Goal: Contribute content: Add original content to the website for others to see

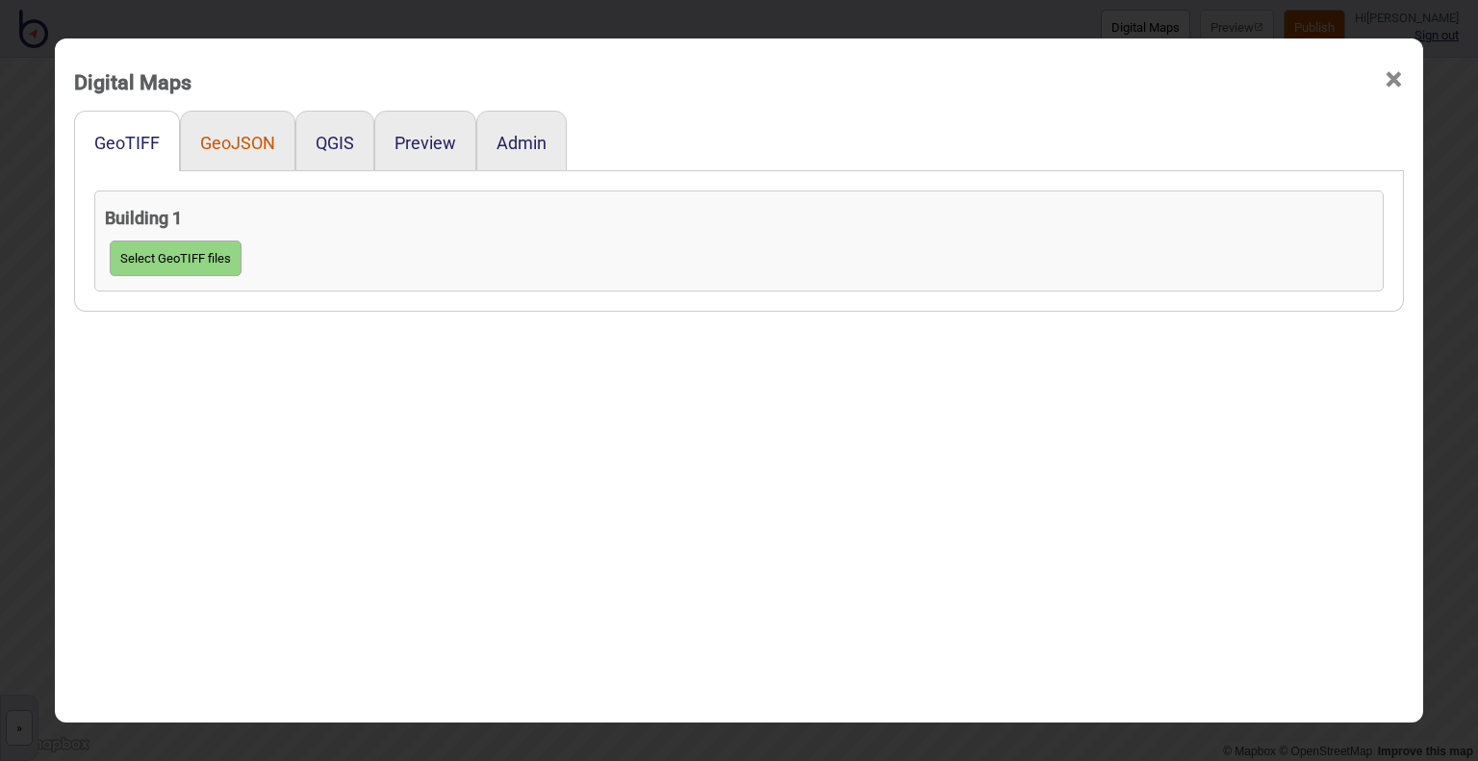
click at [229, 147] on button "GeoJSON" at bounding box center [237, 143] width 75 height 20
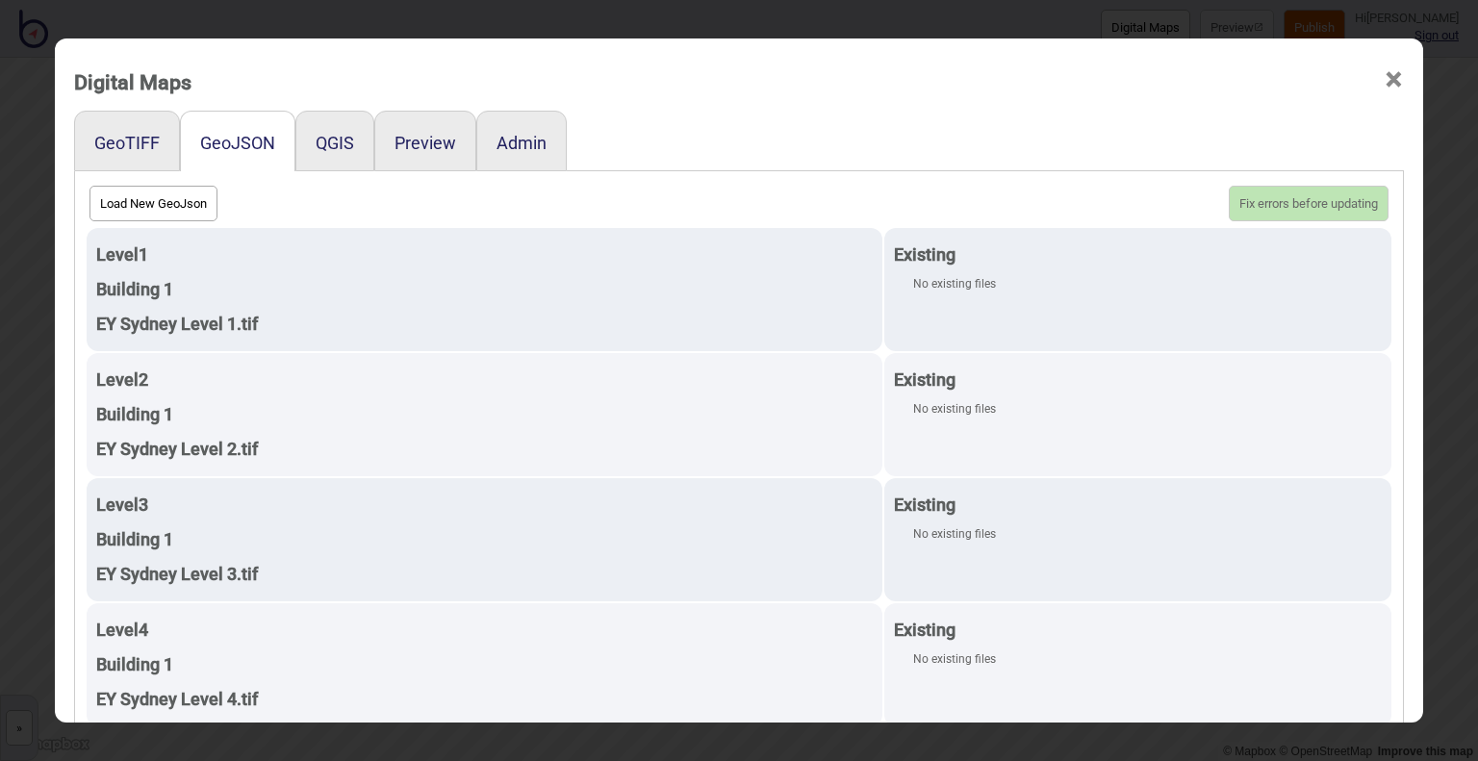
click at [154, 208] on button "Load New GeoJson" at bounding box center [153, 204] width 128 height 36
click input "file" at bounding box center [0, 0] width 0 height 0
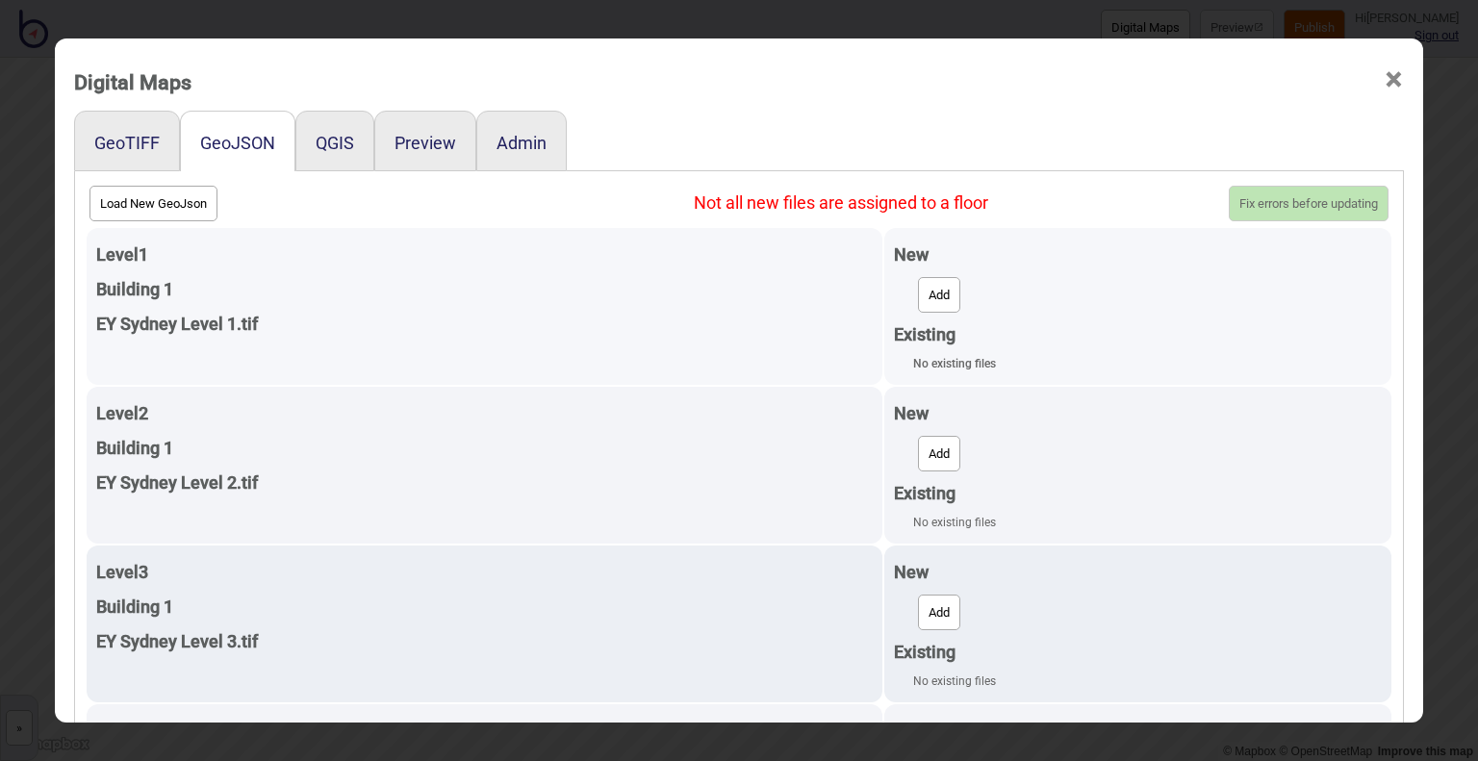
click at [918, 292] on button "Add" at bounding box center [939, 295] width 42 height 36
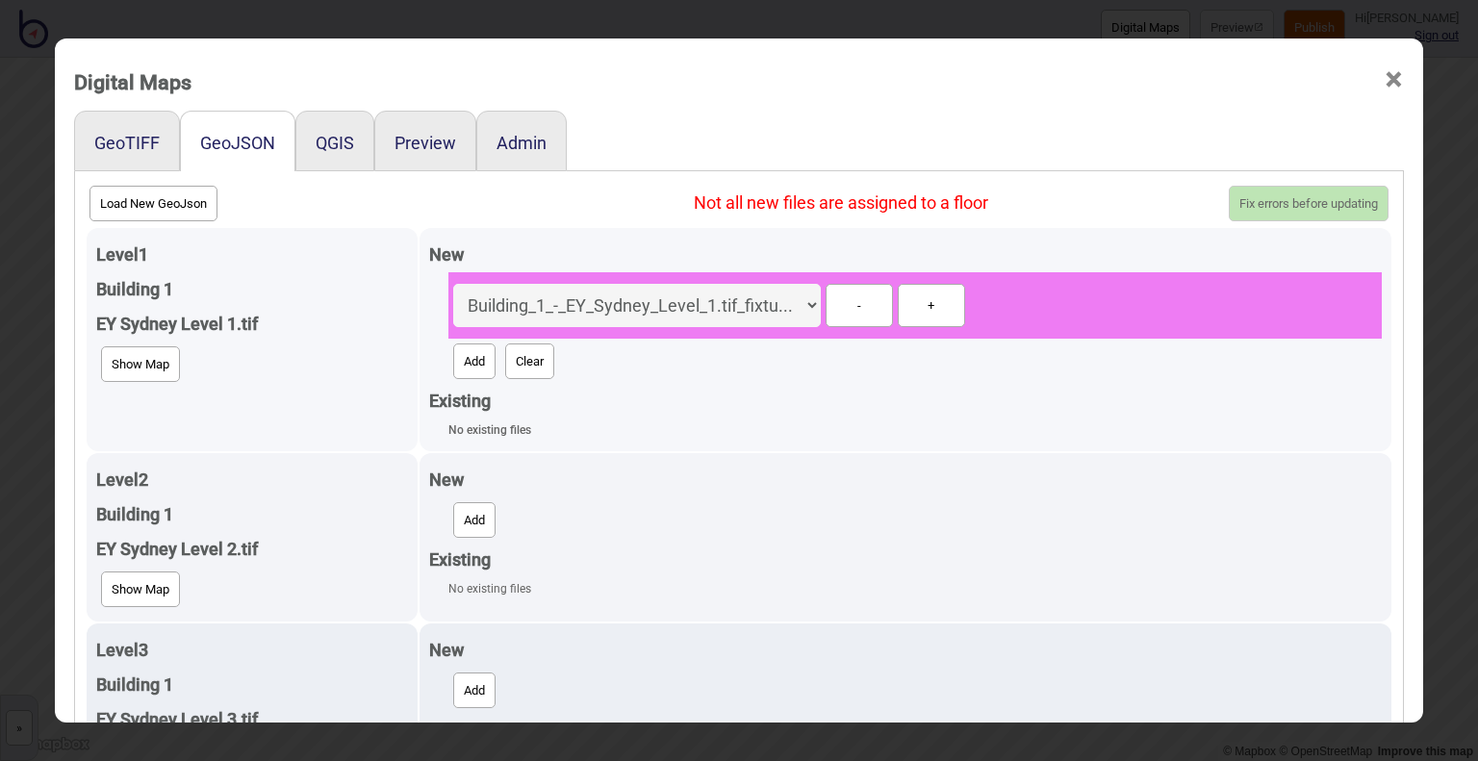
click at [469, 365] on button "Add" at bounding box center [474, 361] width 42 height 36
select select "Building_1_-_EY_Sydney_Level_1.tif_level.geojson"
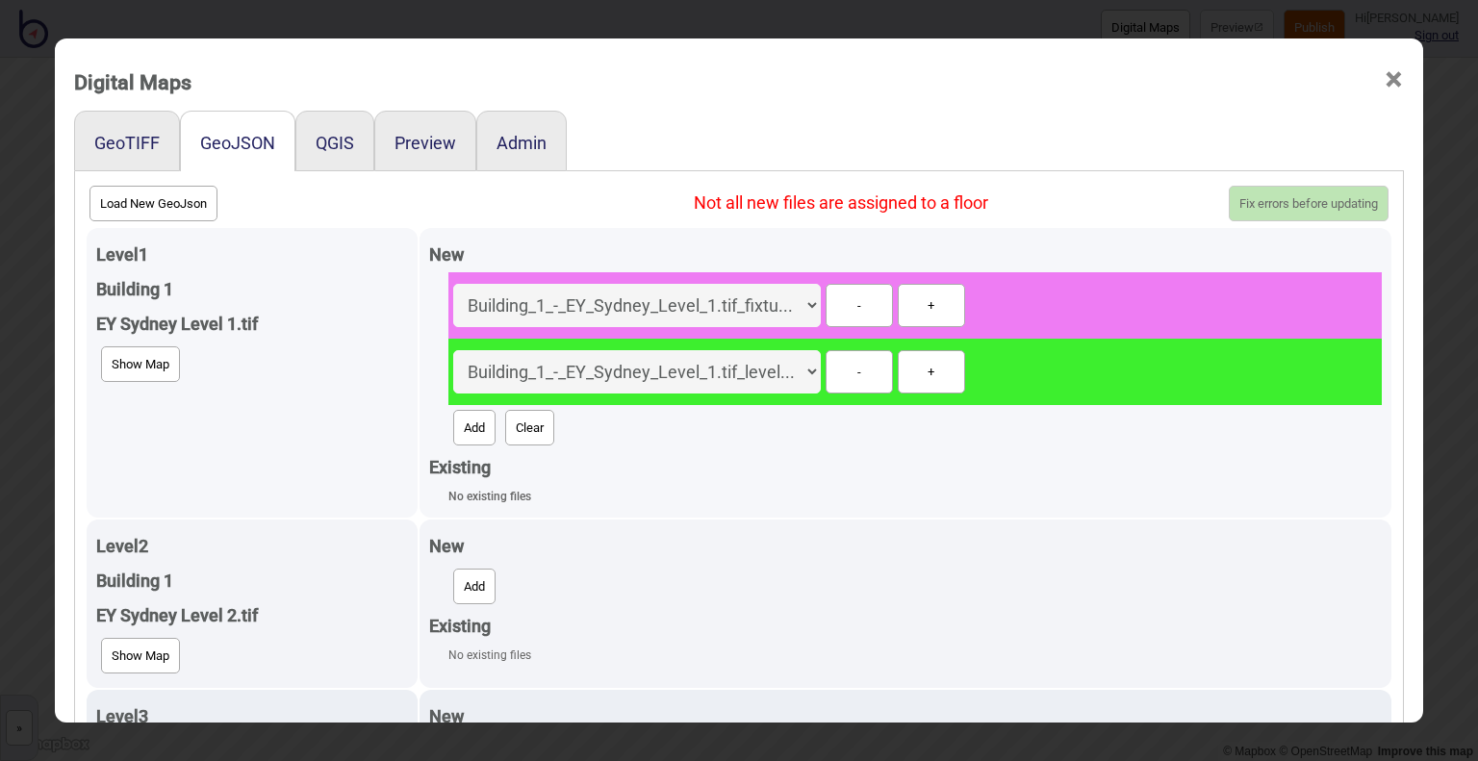
click at [473, 438] on button "Add" at bounding box center [474, 428] width 42 height 36
select select "Building_1_-_EY_Sydney_Level_1.tif_unit.geojson"
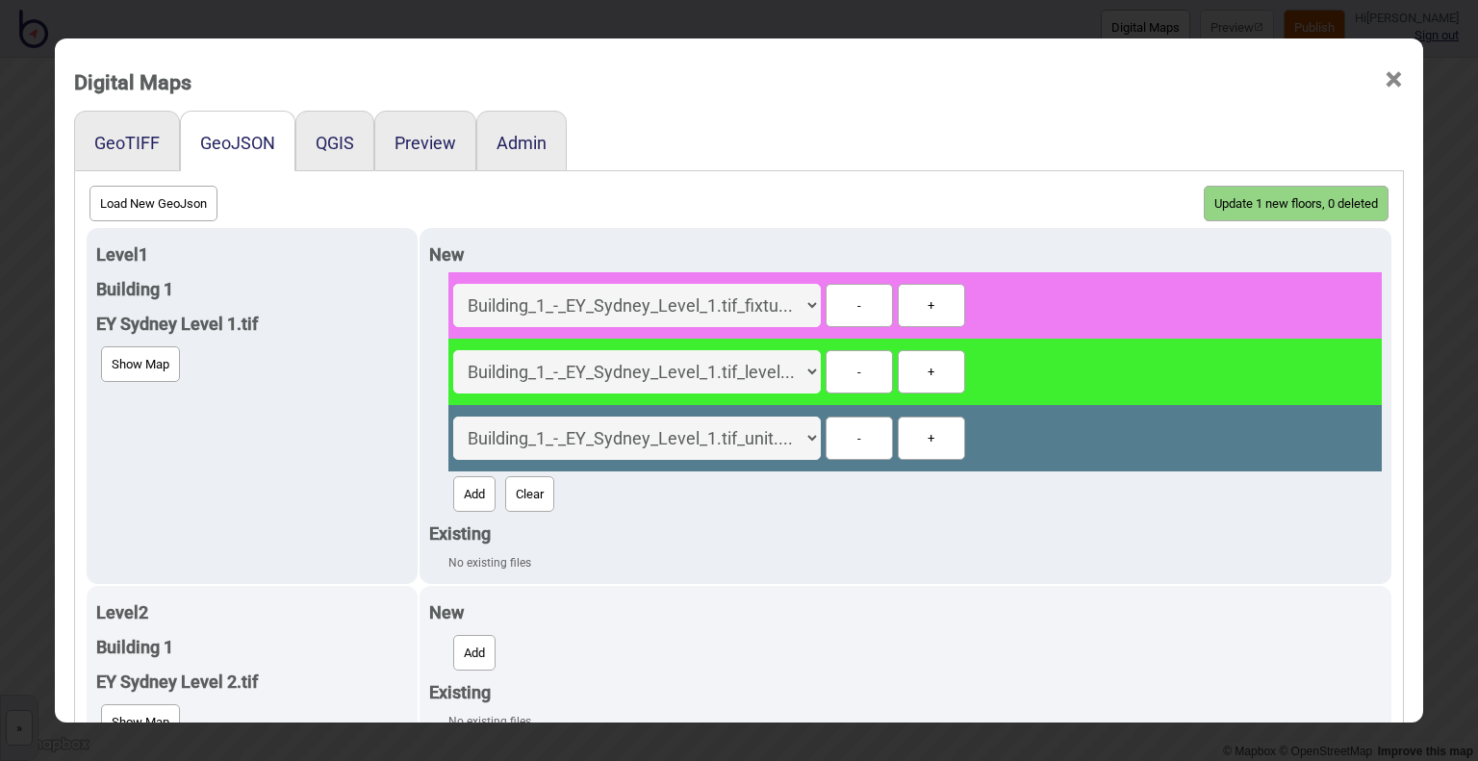
click at [1265, 198] on button "Update 1 new floors, 0 deleted" at bounding box center [1296, 204] width 185 height 36
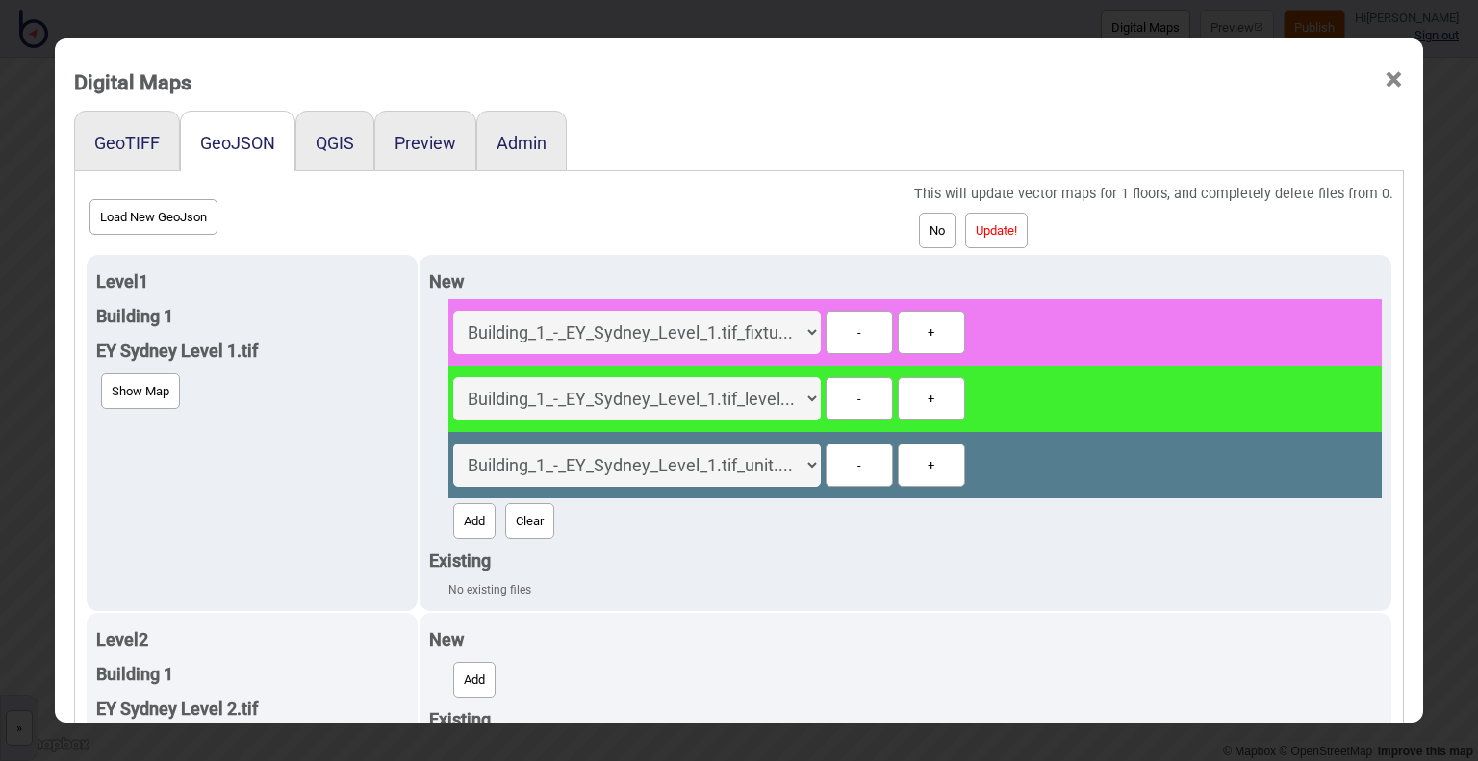
click at [968, 235] on div "No Update!" at bounding box center [1153, 230] width 479 height 45
click at [997, 233] on button "Update!" at bounding box center [996, 231] width 63 height 36
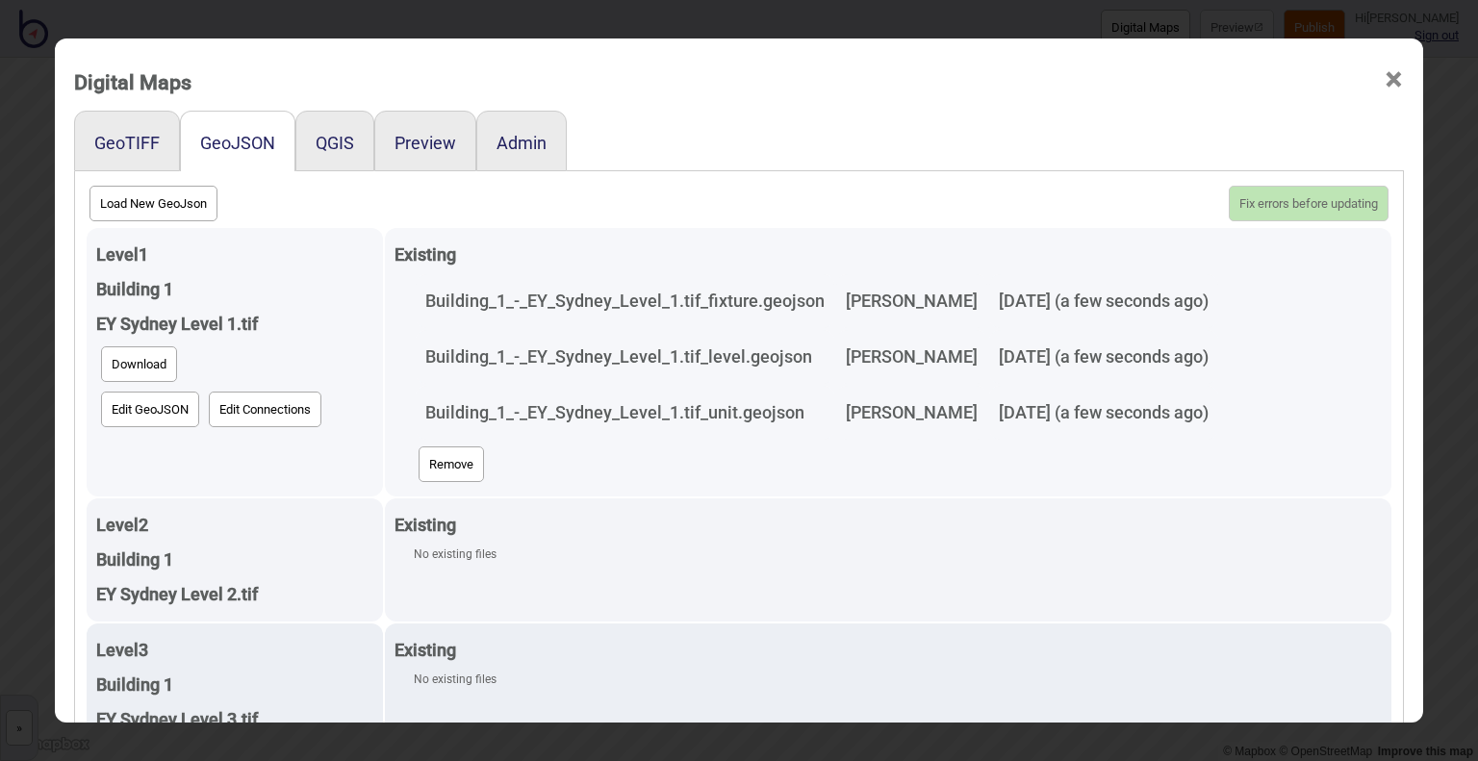
click at [143, 405] on button "Edit GeoJSON" at bounding box center [150, 410] width 98 height 36
click at [435, 468] on button "Remove" at bounding box center [450, 464] width 65 height 36
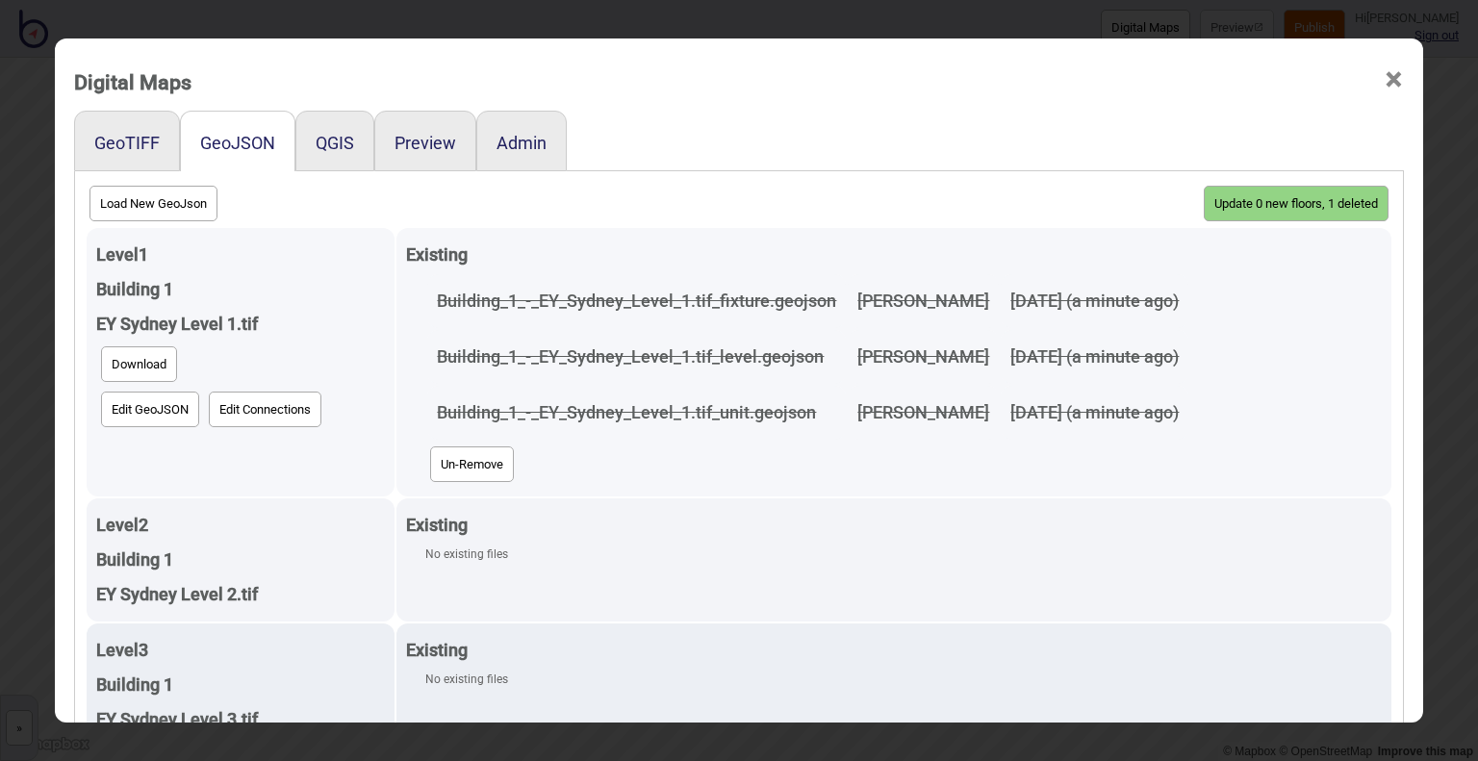
click at [1254, 202] on button "Update 0 new floors, 1 deleted" at bounding box center [1296, 204] width 185 height 36
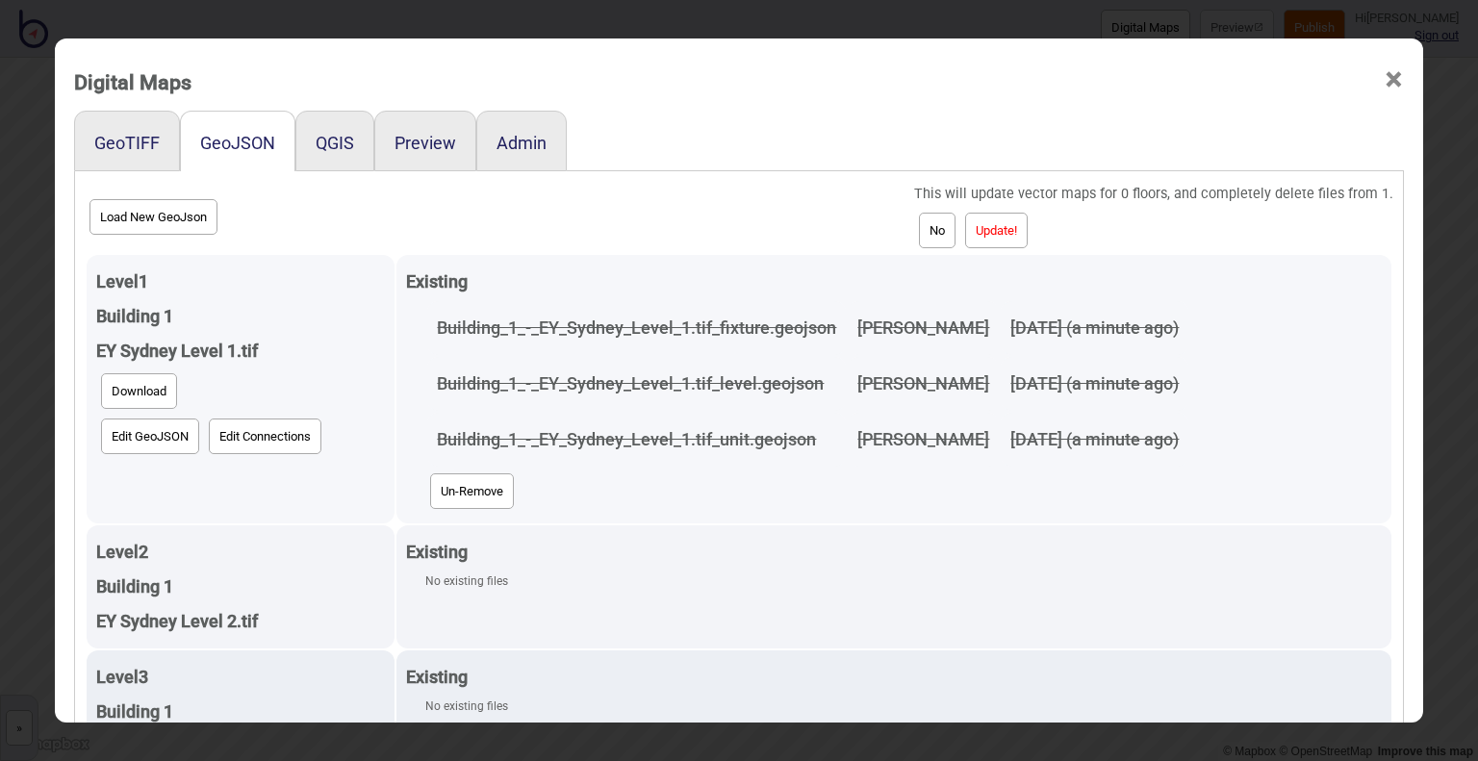
click at [1019, 230] on button "Update!" at bounding box center [996, 231] width 63 height 36
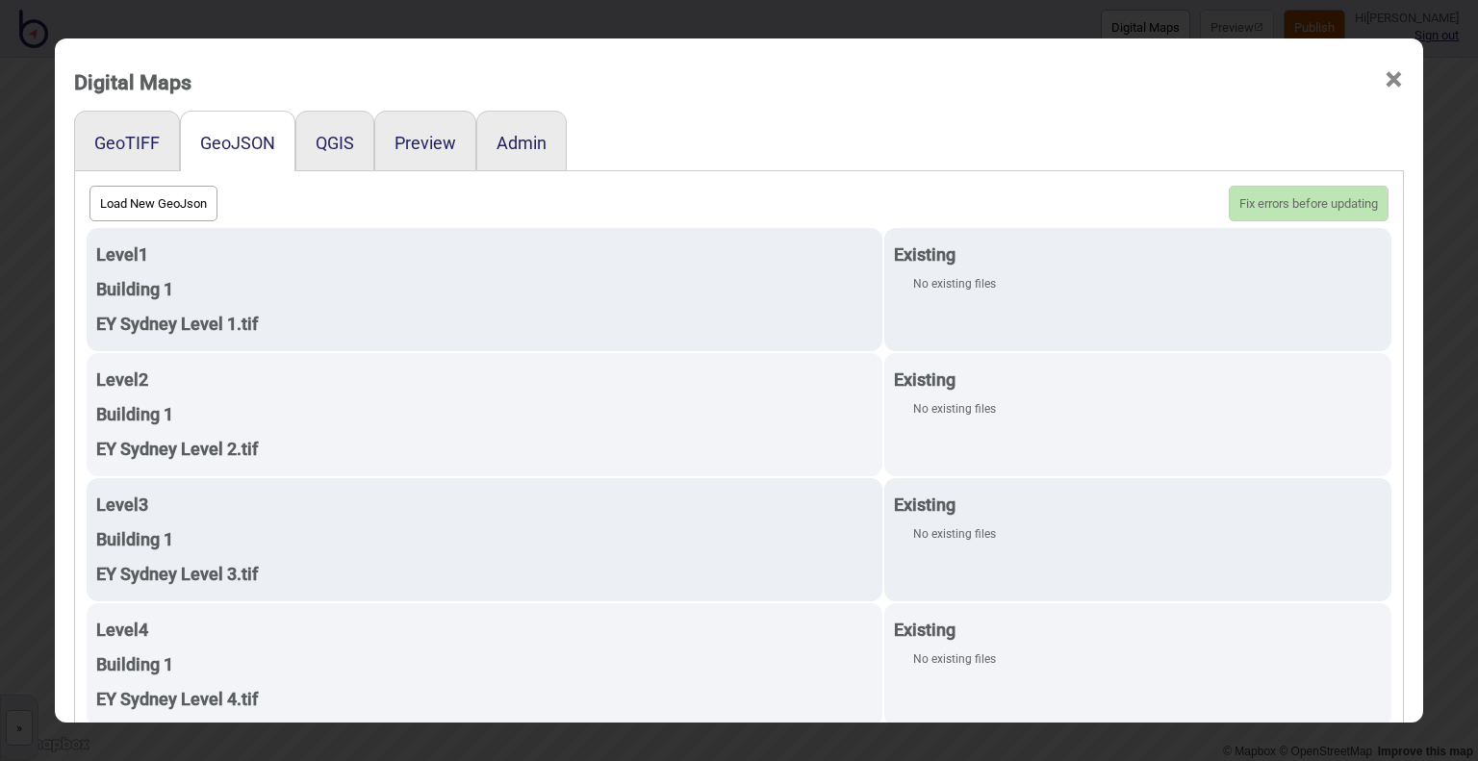
click at [144, 209] on button "Load New GeoJson" at bounding box center [153, 204] width 128 height 36
click input "file" at bounding box center [0, 0] width 0 height 0
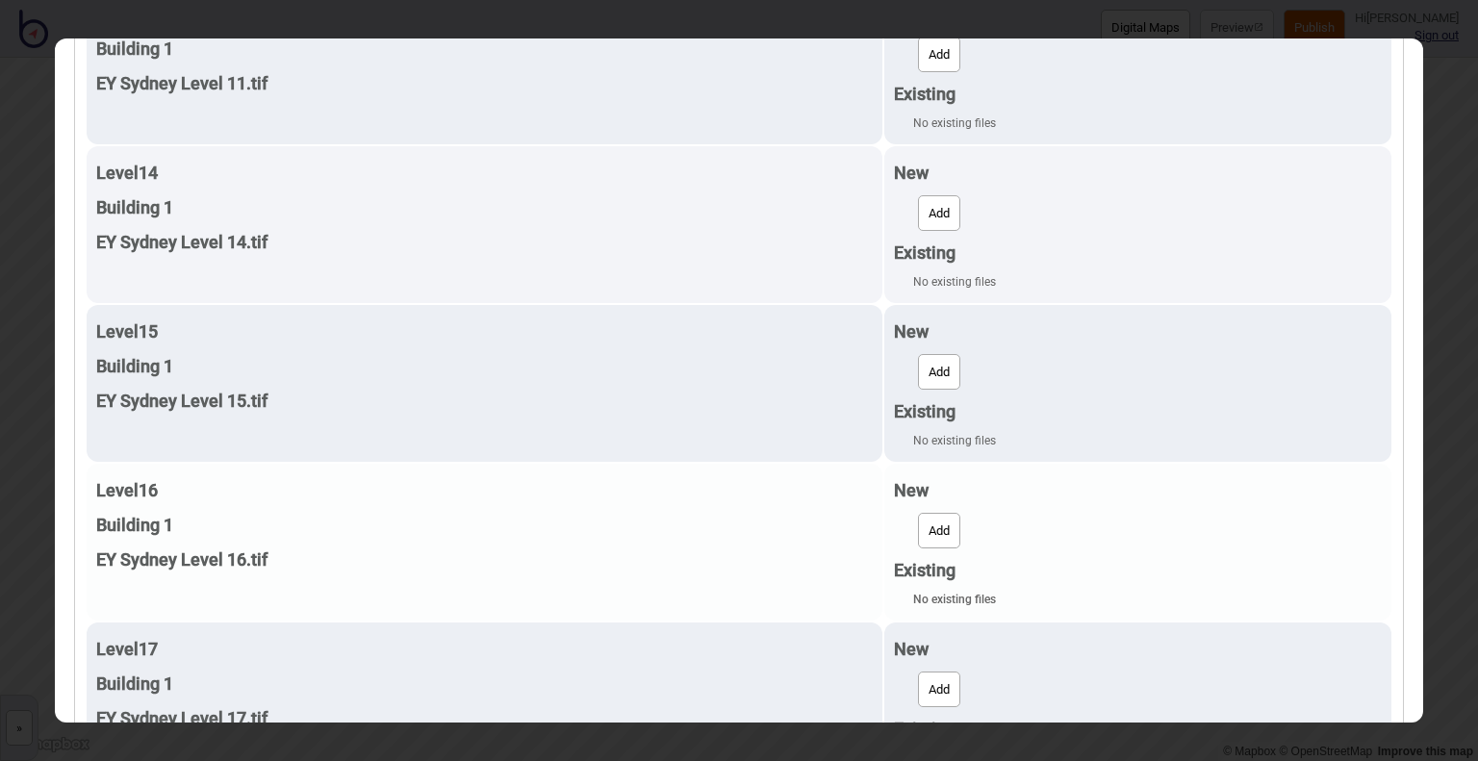
click at [927, 526] on button "Add" at bounding box center [939, 531] width 42 height 36
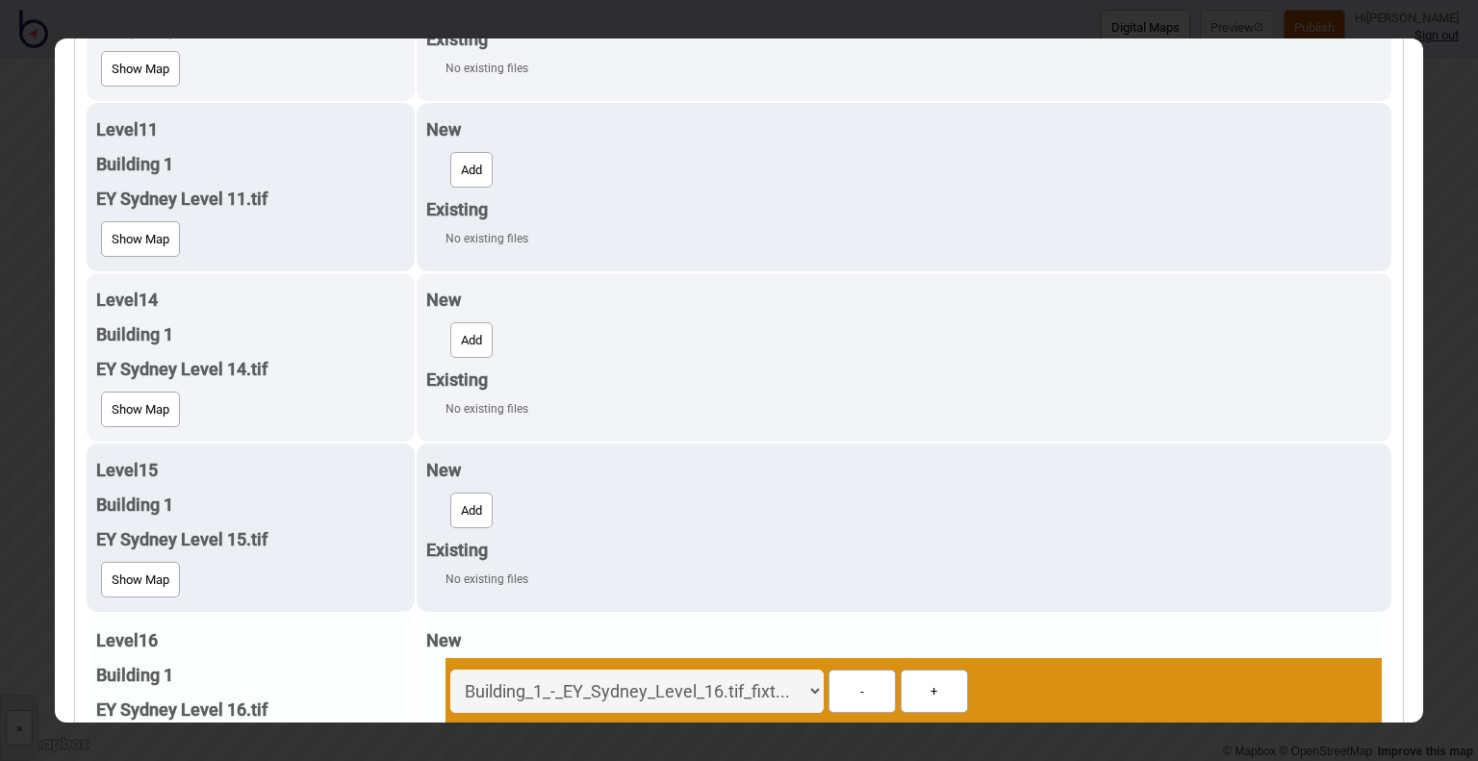
scroll to position [1943, 0]
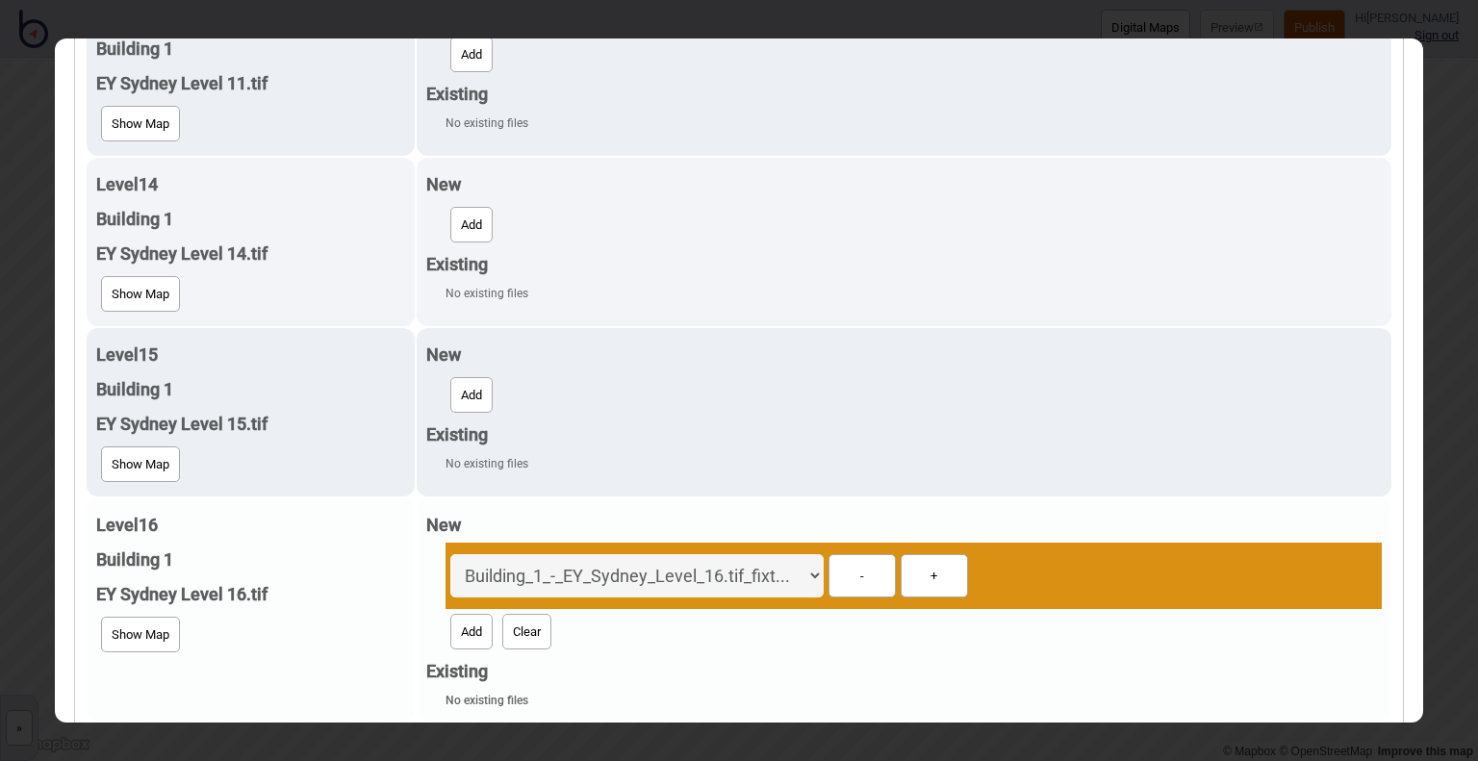
click at [462, 626] on button "Add" at bounding box center [471, 632] width 42 height 36
select select "Building_1_-_EY_Sydney_Level_16.tif_level.geojson"
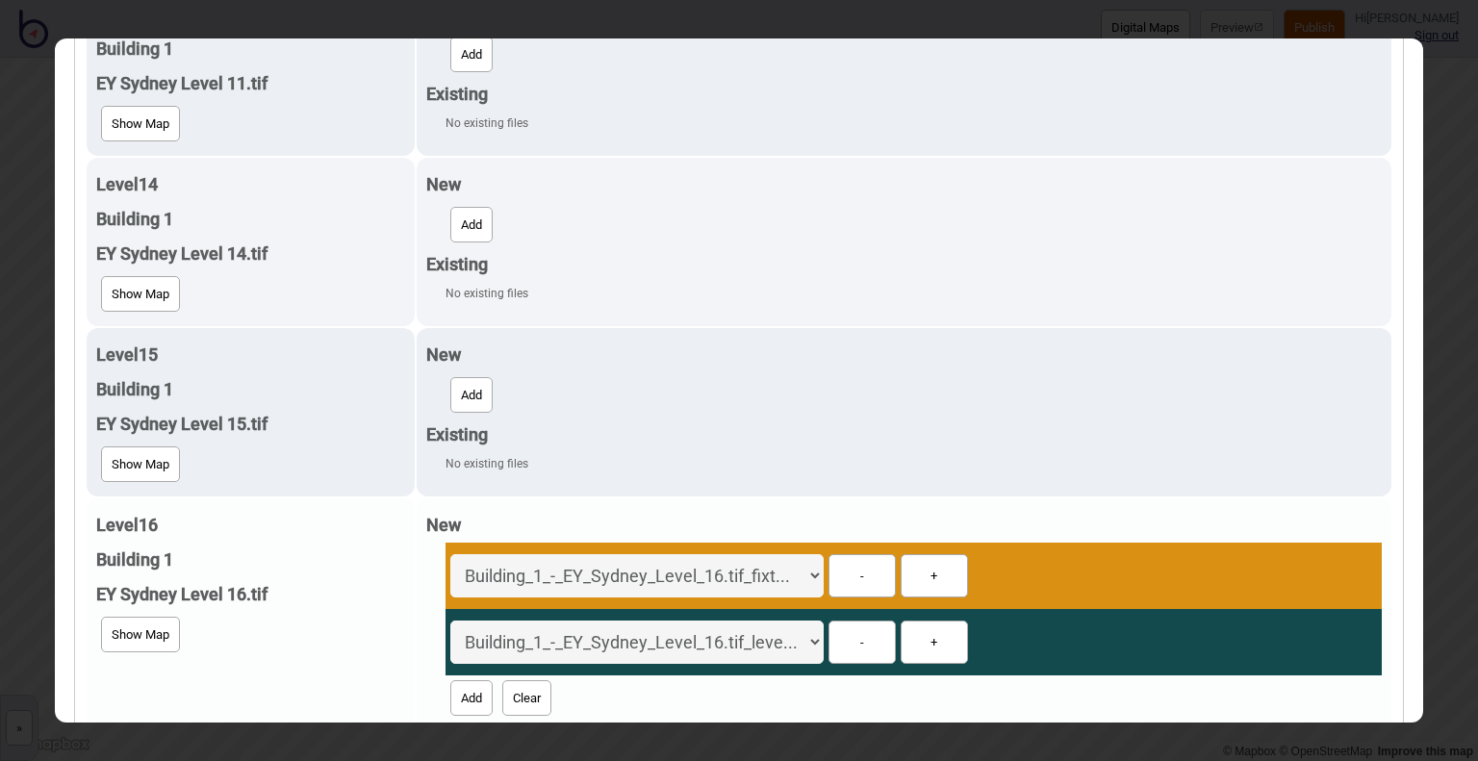
click at [454, 684] on button "Add" at bounding box center [471, 698] width 42 height 36
select select "Building_1_-_EY_Sydney_Level_16.tif_unit.geojson"
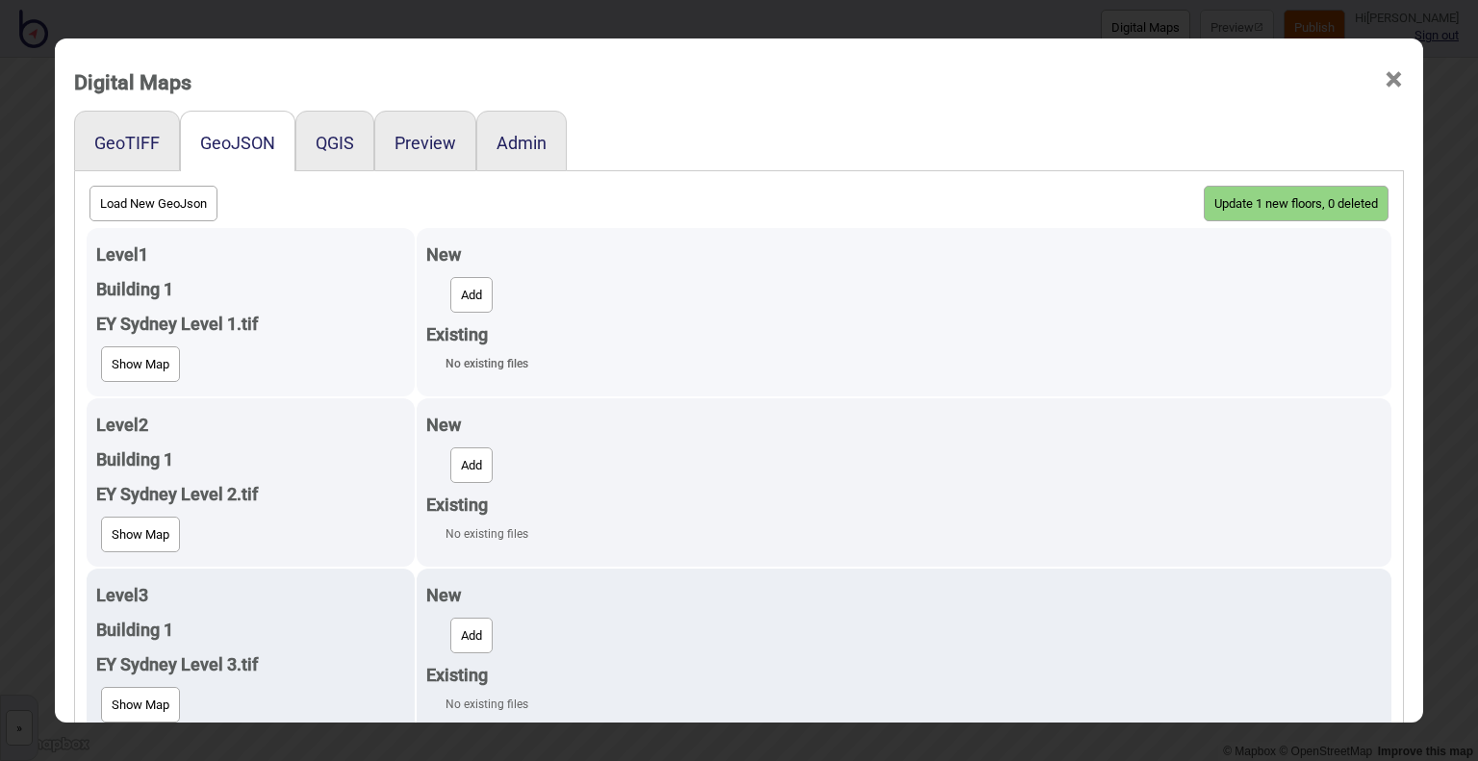
scroll to position [0, 0]
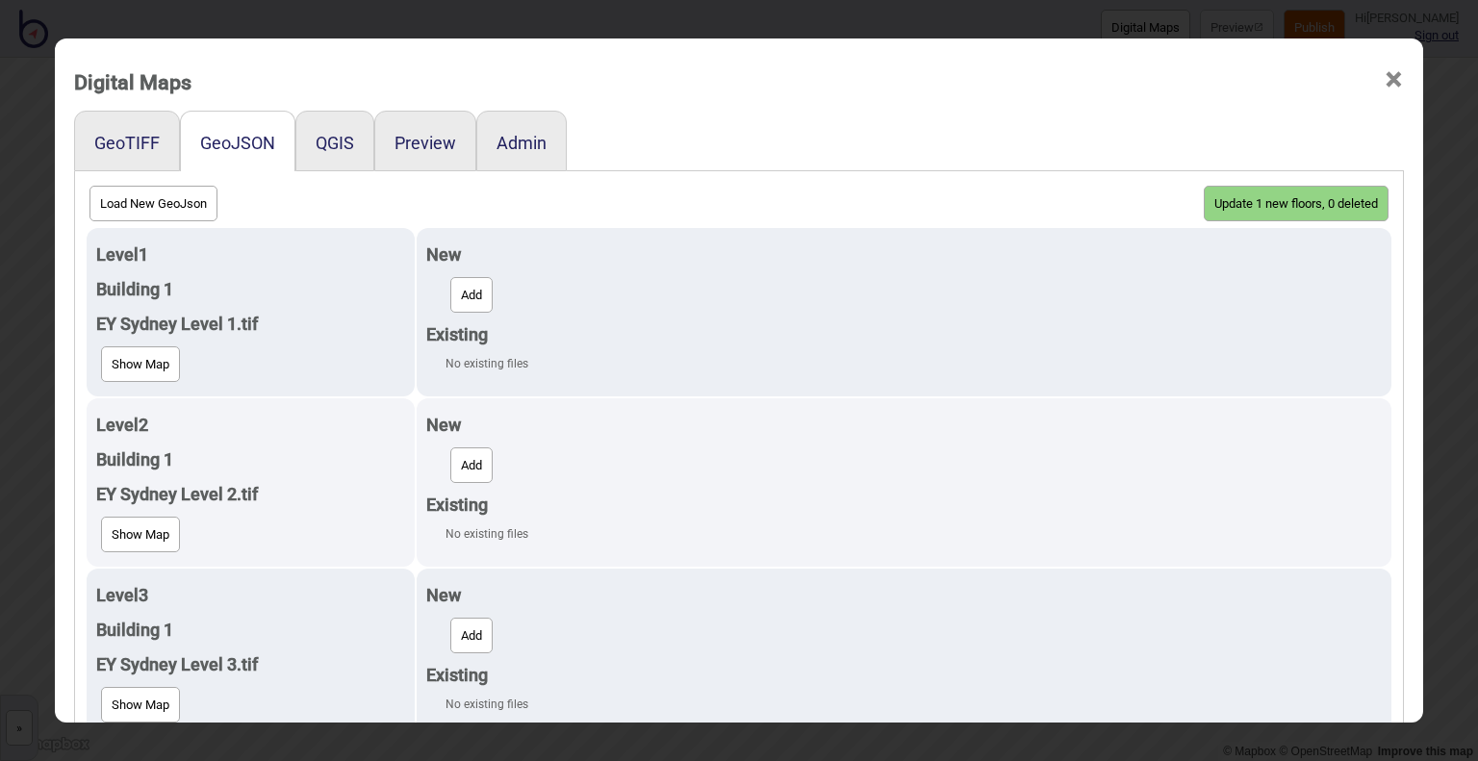
click at [1258, 211] on button "Update 1 new floors, 0 deleted" at bounding box center [1296, 204] width 185 height 36
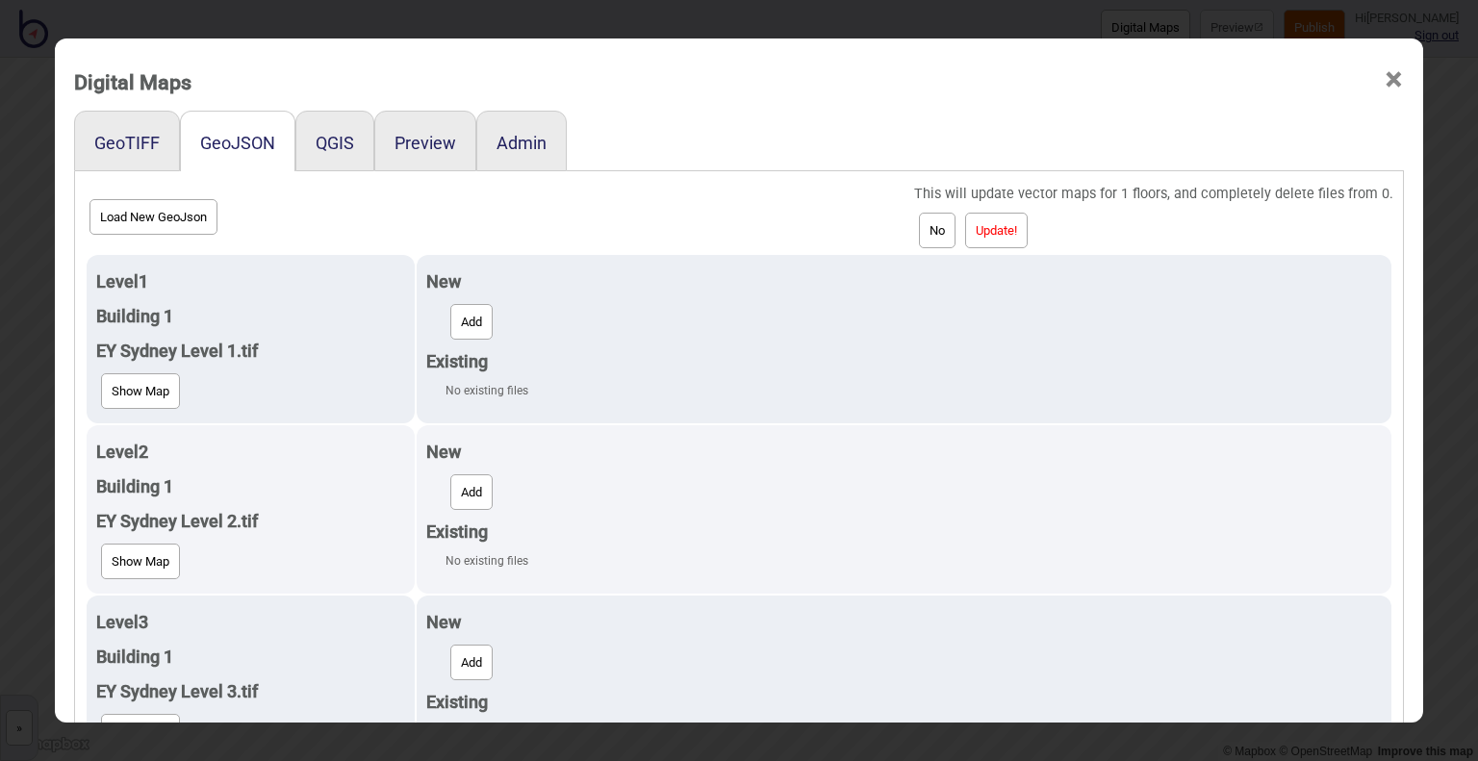
click at [983, 216] on button "Update!" at bounding box center [996, 231] width 63 height 36
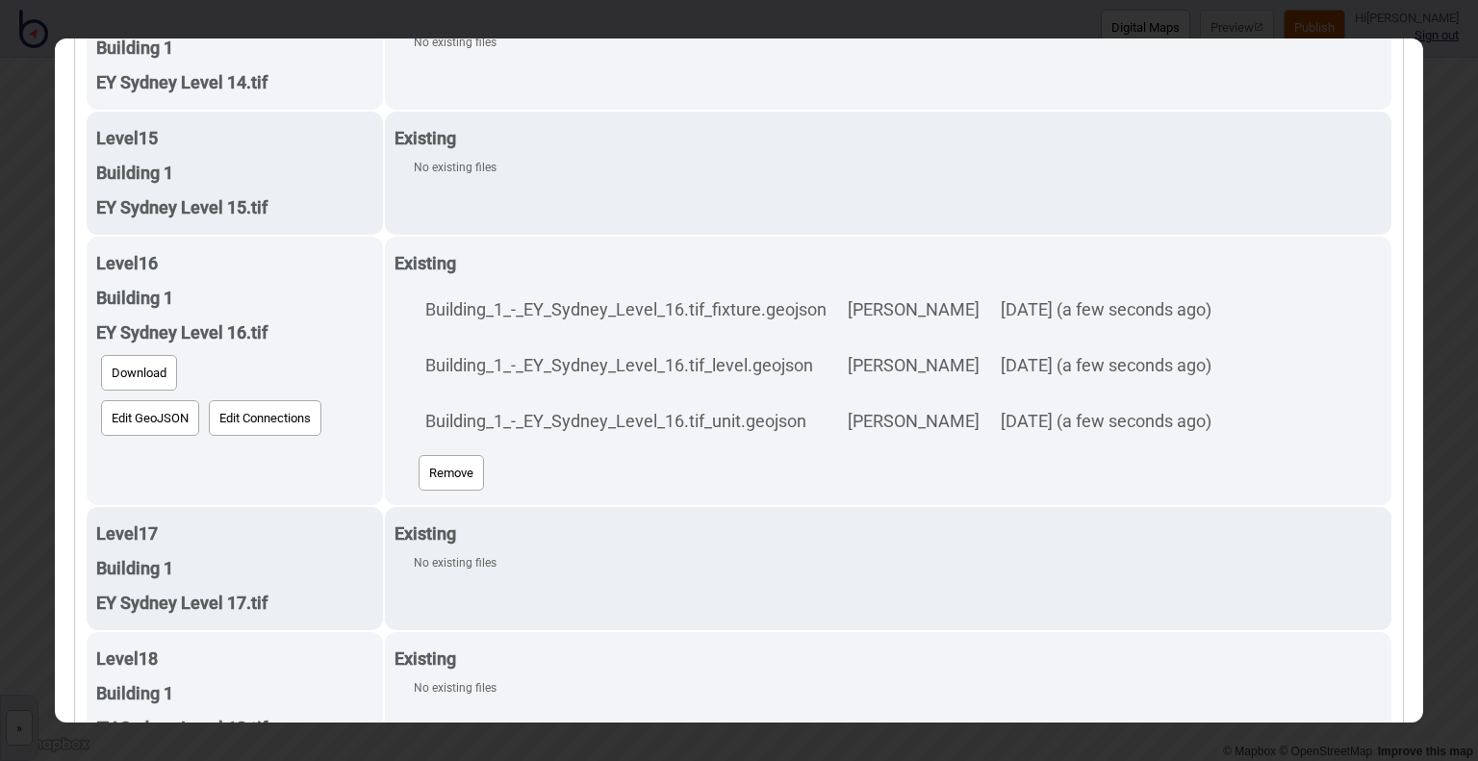
scroll to position [1732, 0]
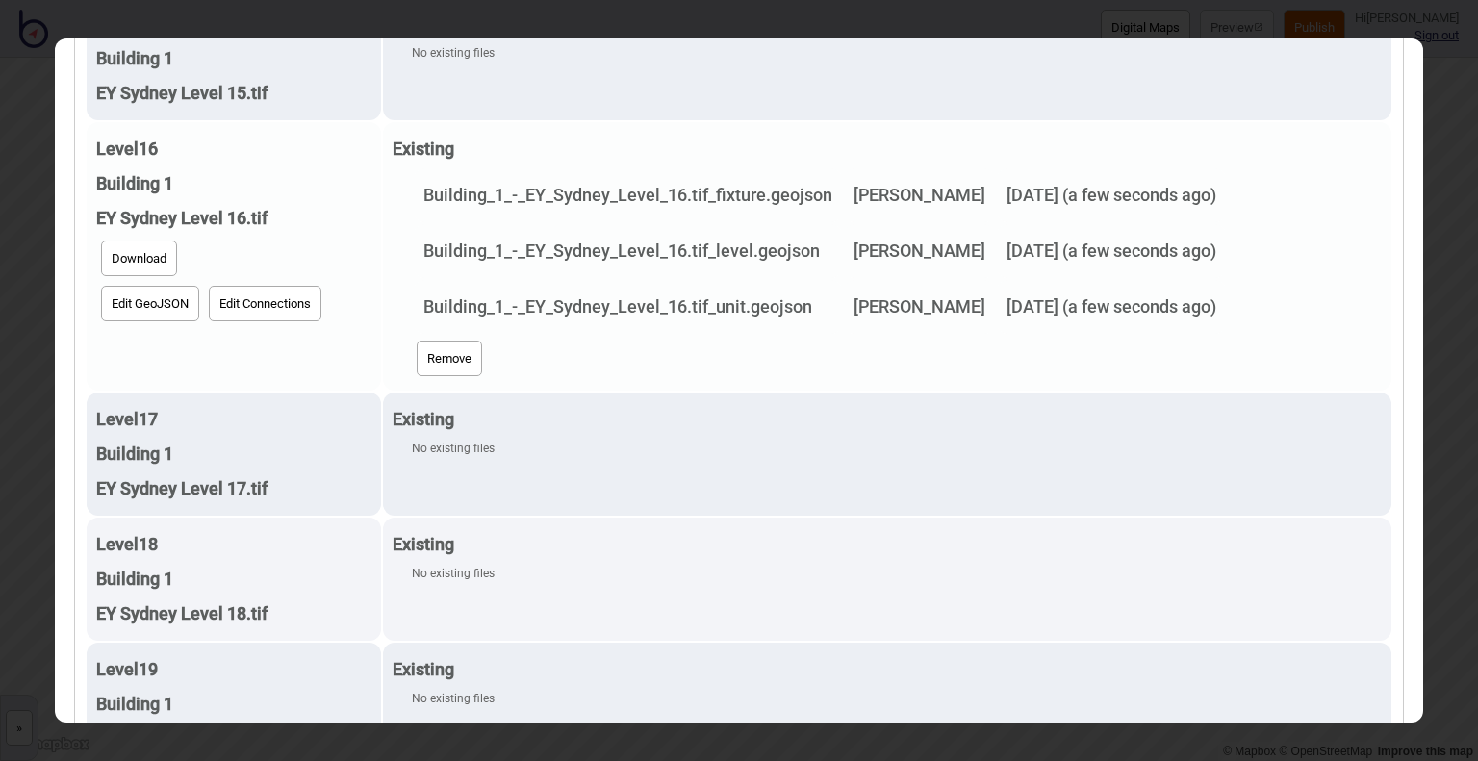
click at [149, 299] on button "Edit GeoJSON" at bounding box center [150, 304] width 98 height 36
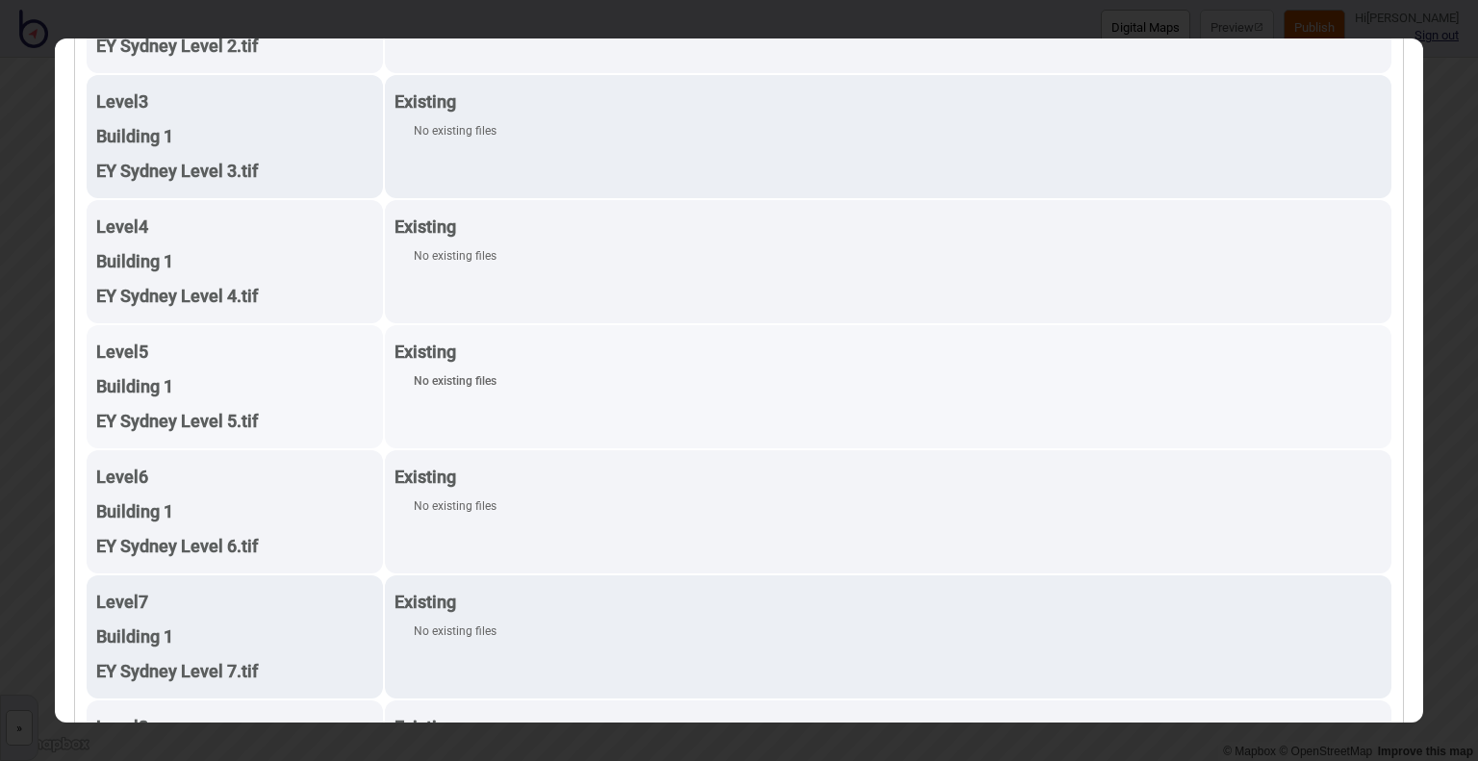
scroll to position [0, 0]
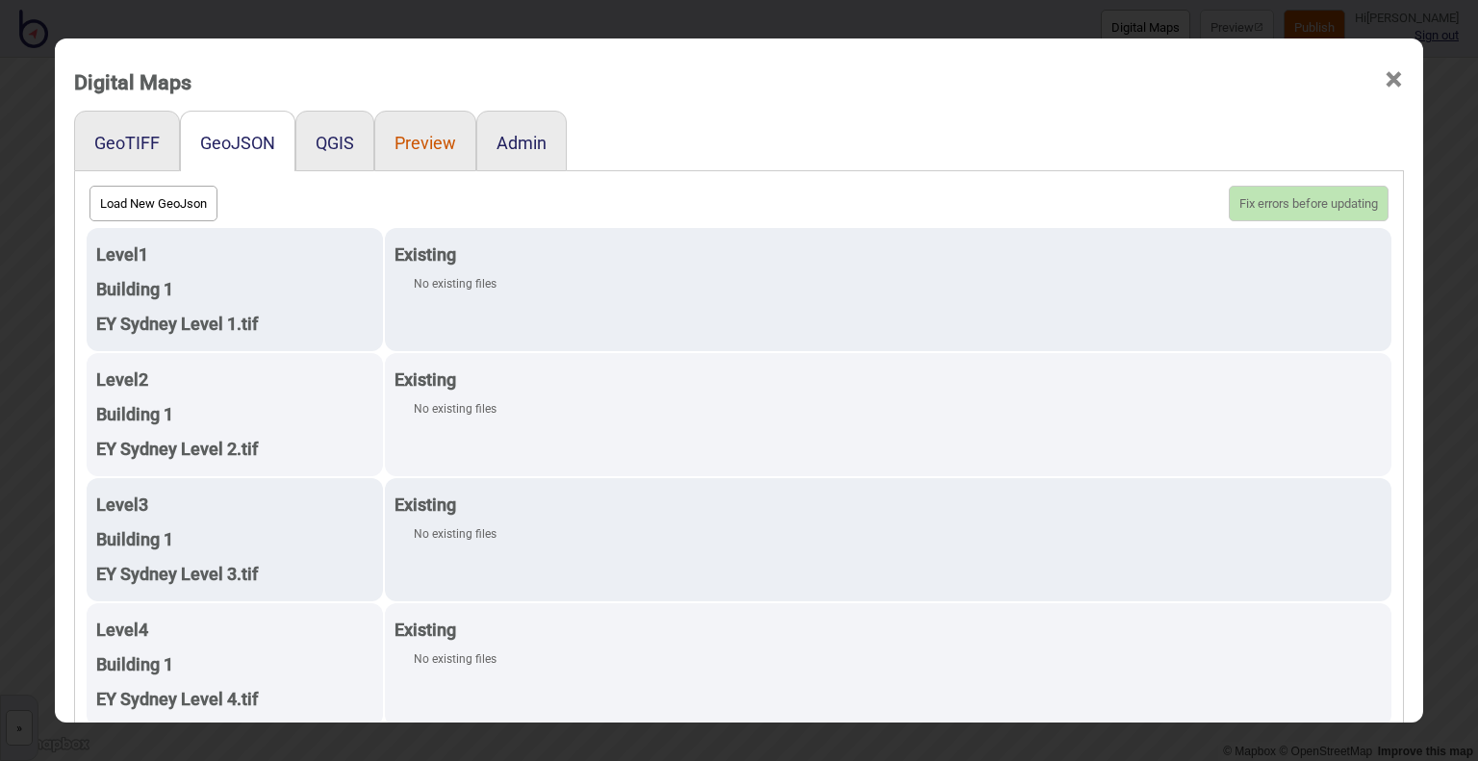
click at [399, 145] on button "Preview" at bounding box center [425, 143] width 62 height 20
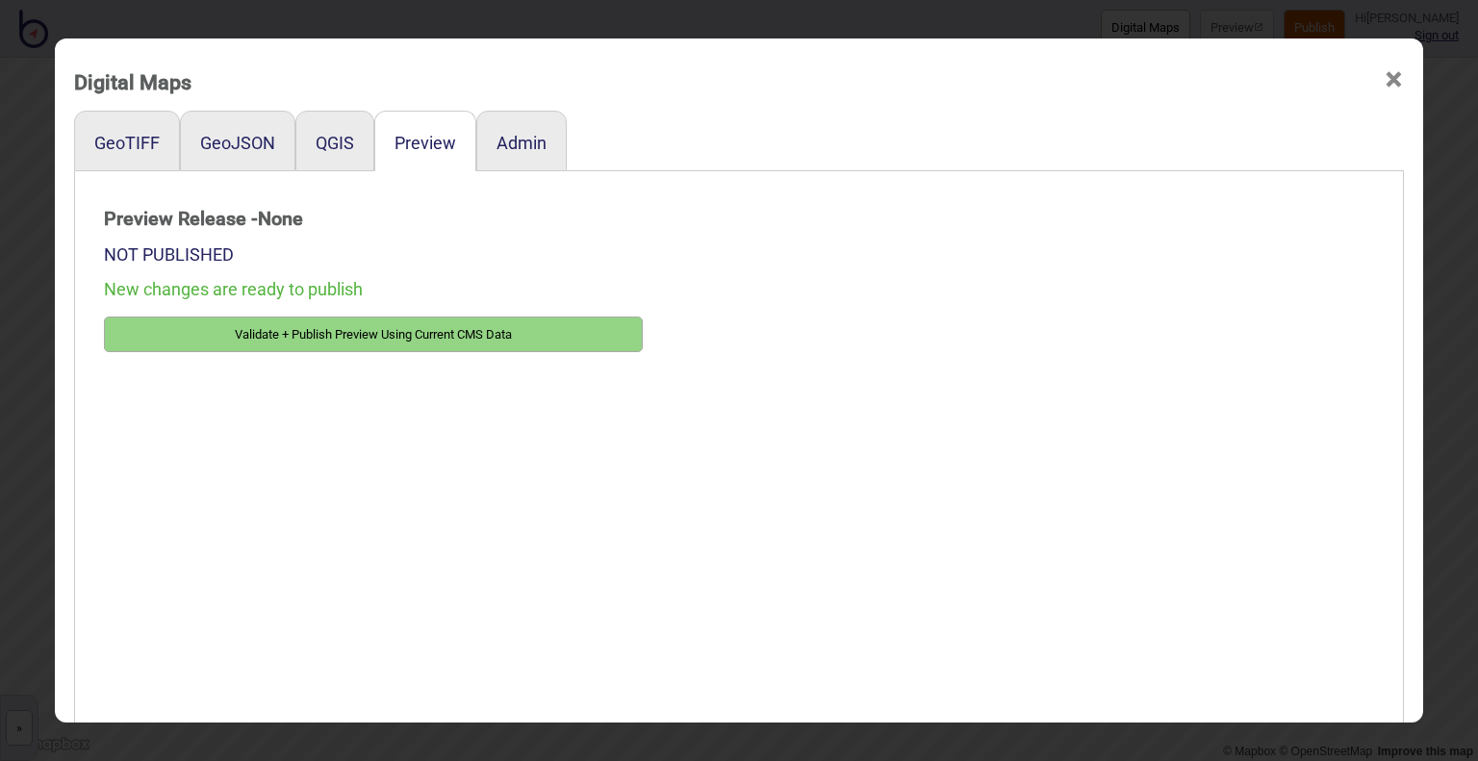
click at [326, 336] on button "Validate + Publish Preview Using Current CMS Data" at bounding box center [373, 335] width 539 height 36
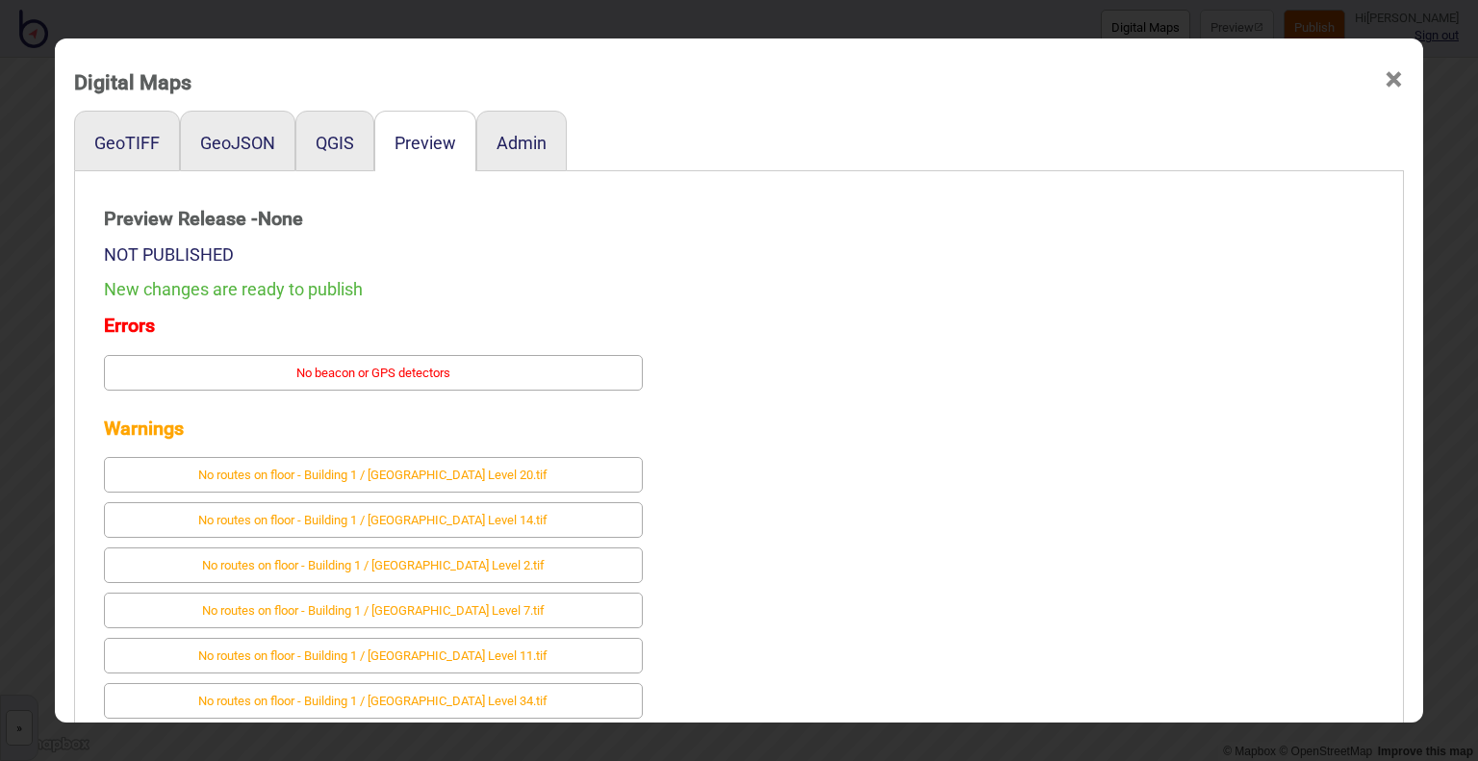
click at [252, 298] on div "New changes are ready to publish" at bounding box center [373, 289] width 539 height 35
click at [335, 144] on button "QGIS" at bounding box center [335, 143] width 38 height 20
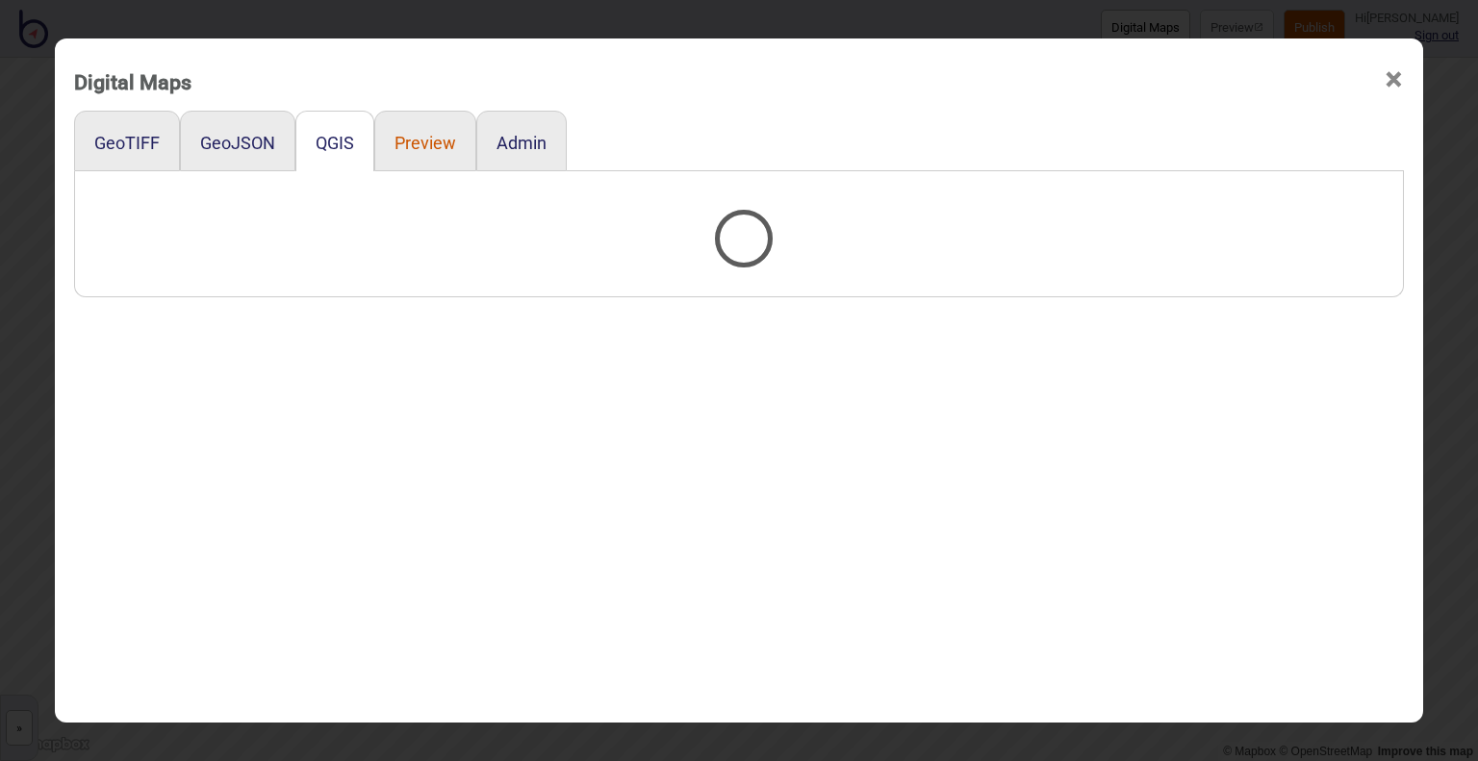
click at [407, 134] on button "Preview" at bounding box center [425, 143] width 62 height 20
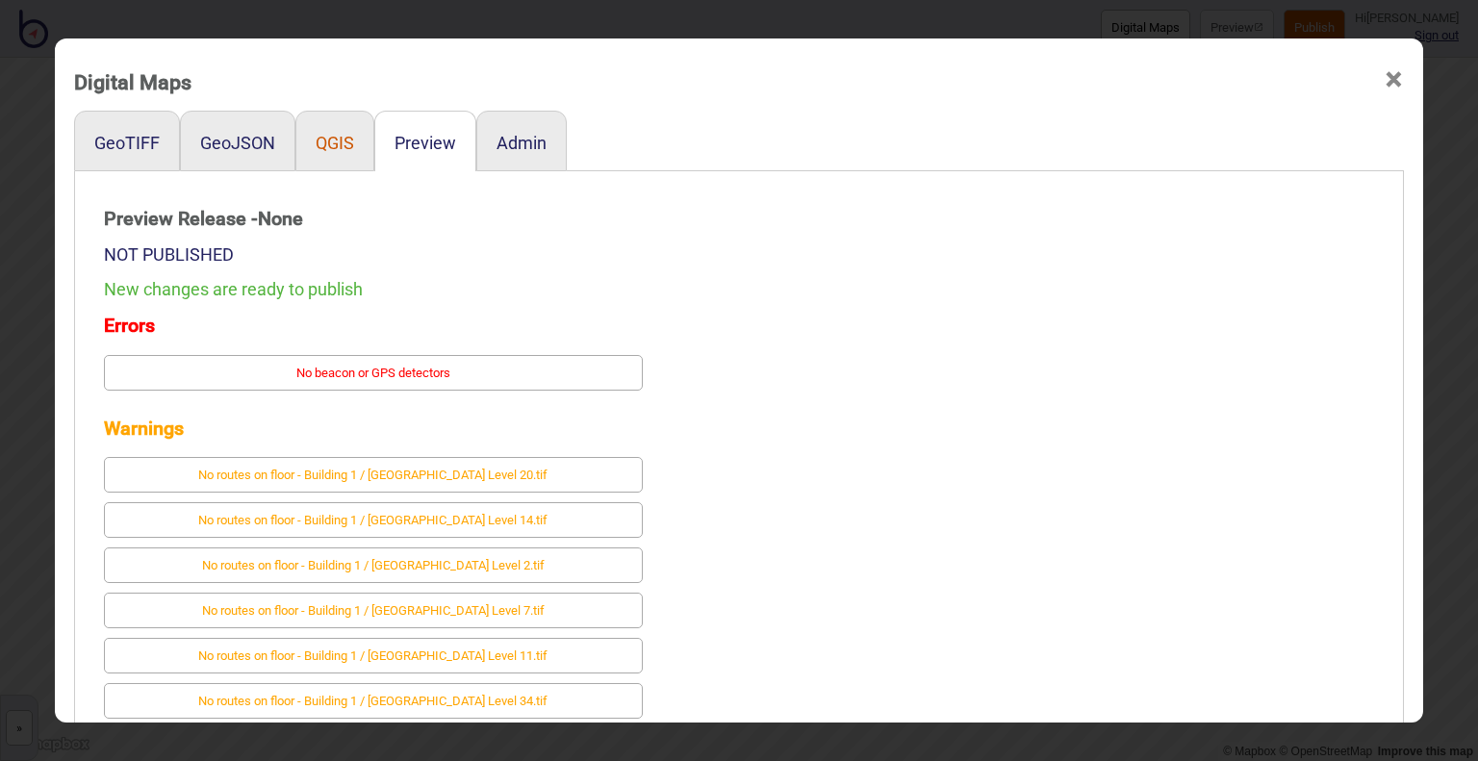
click at [316, 134] on button "QGIS" at bounding box center [335, 143] width 38 height 20
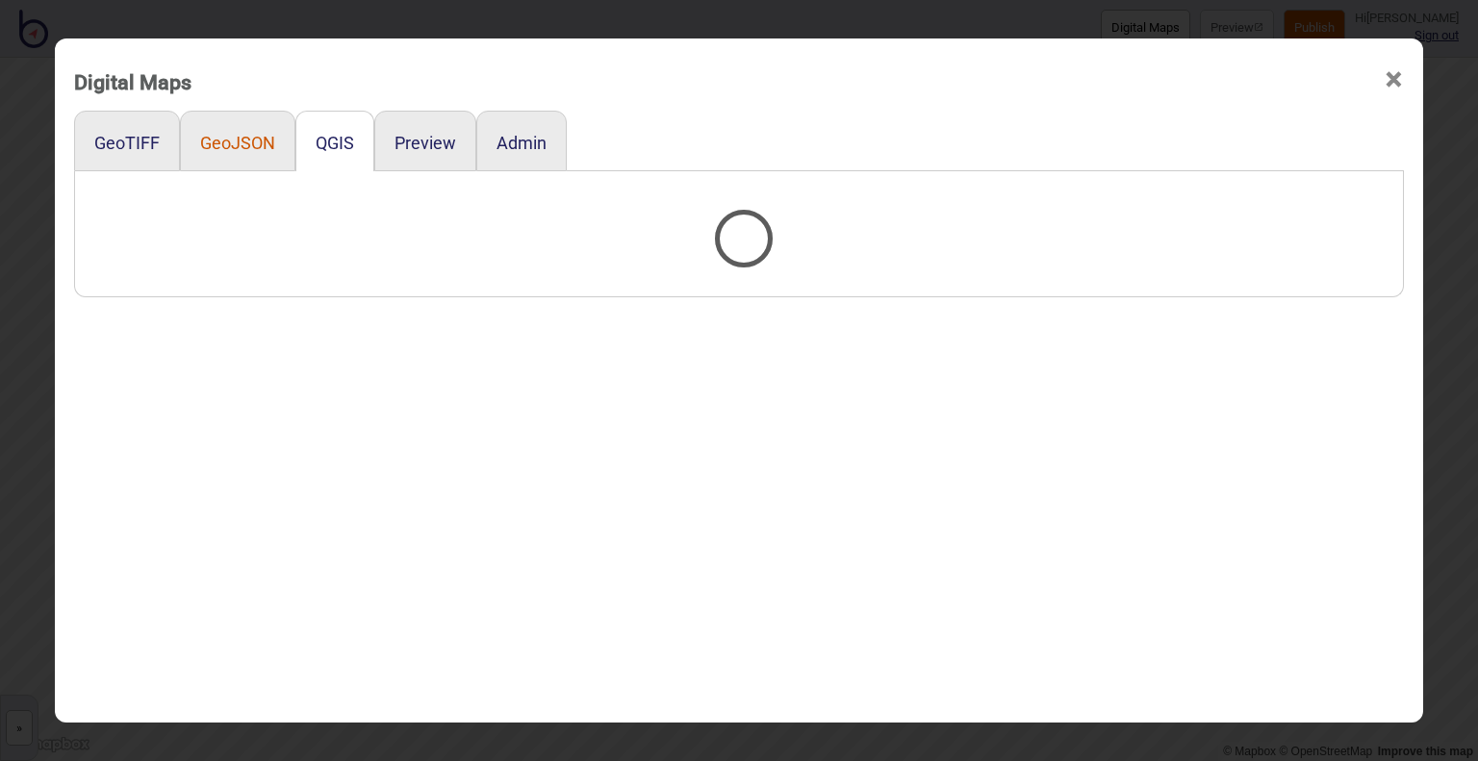
click at [239, 138] on button "GeoJSON" at bounding box center [237, 143] width 75 height 20
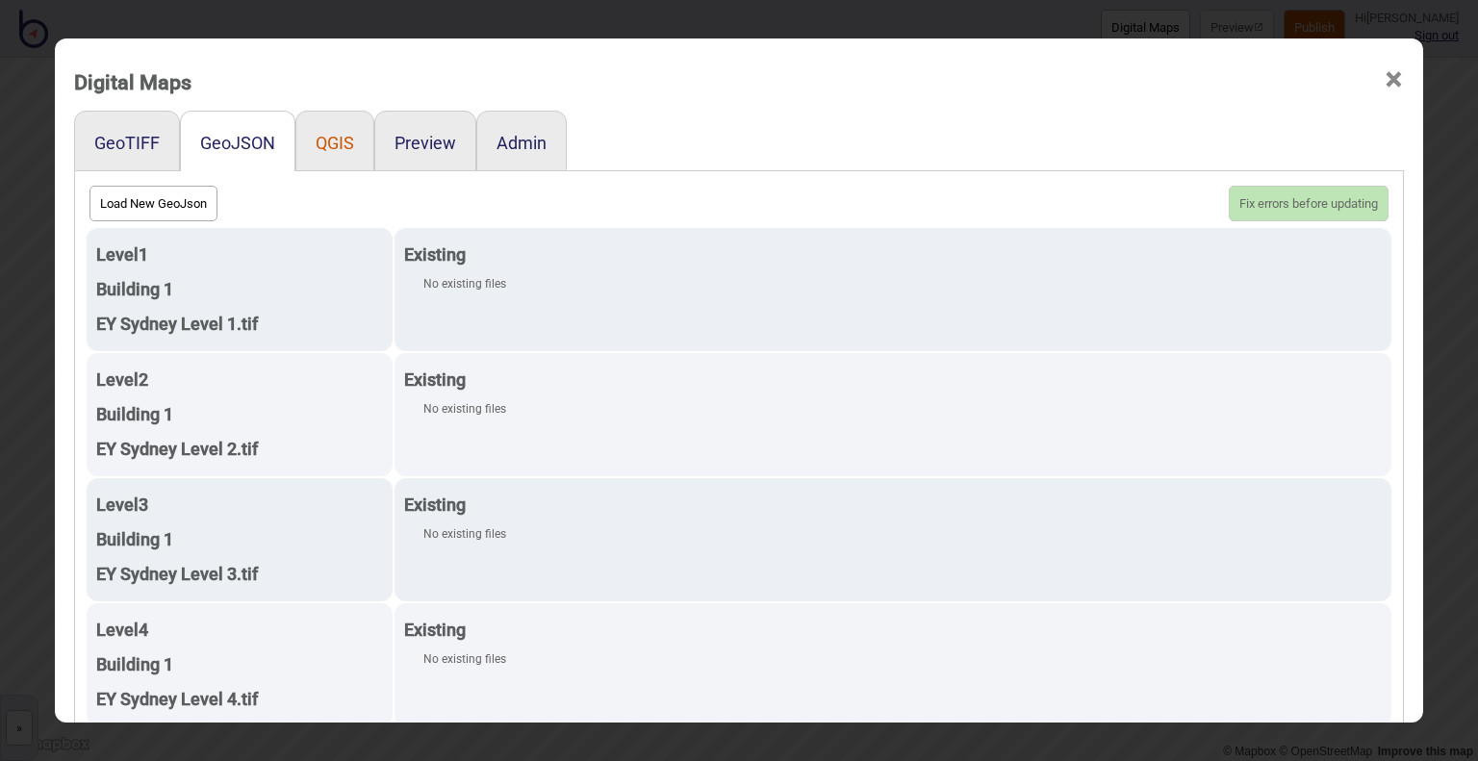
click at [321, 133] on button "QGIS" at bounding box center [335, 143] width 38 height 20
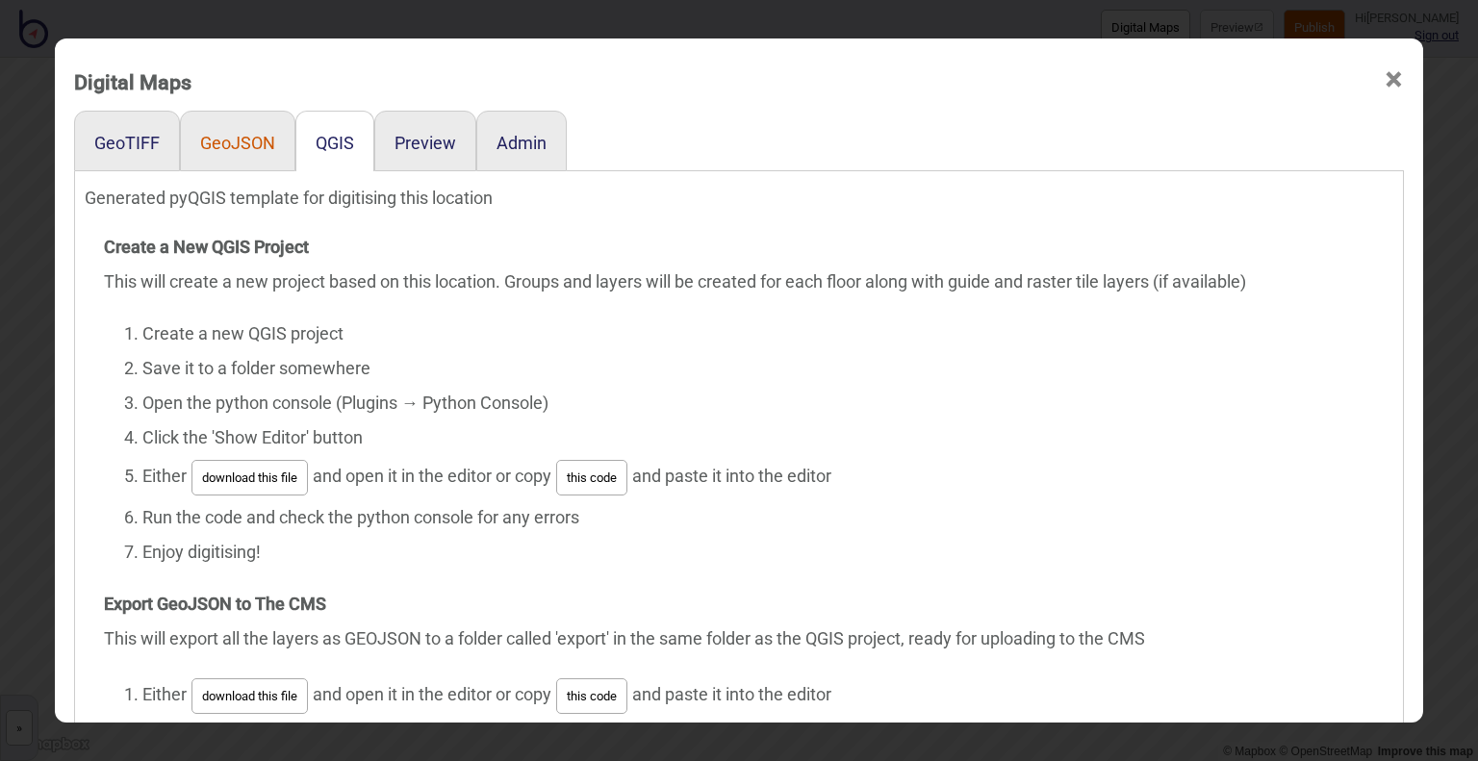
click at [215, 141] on button "GeoJSON" at bounding box center [237, 143] width 75 height 20
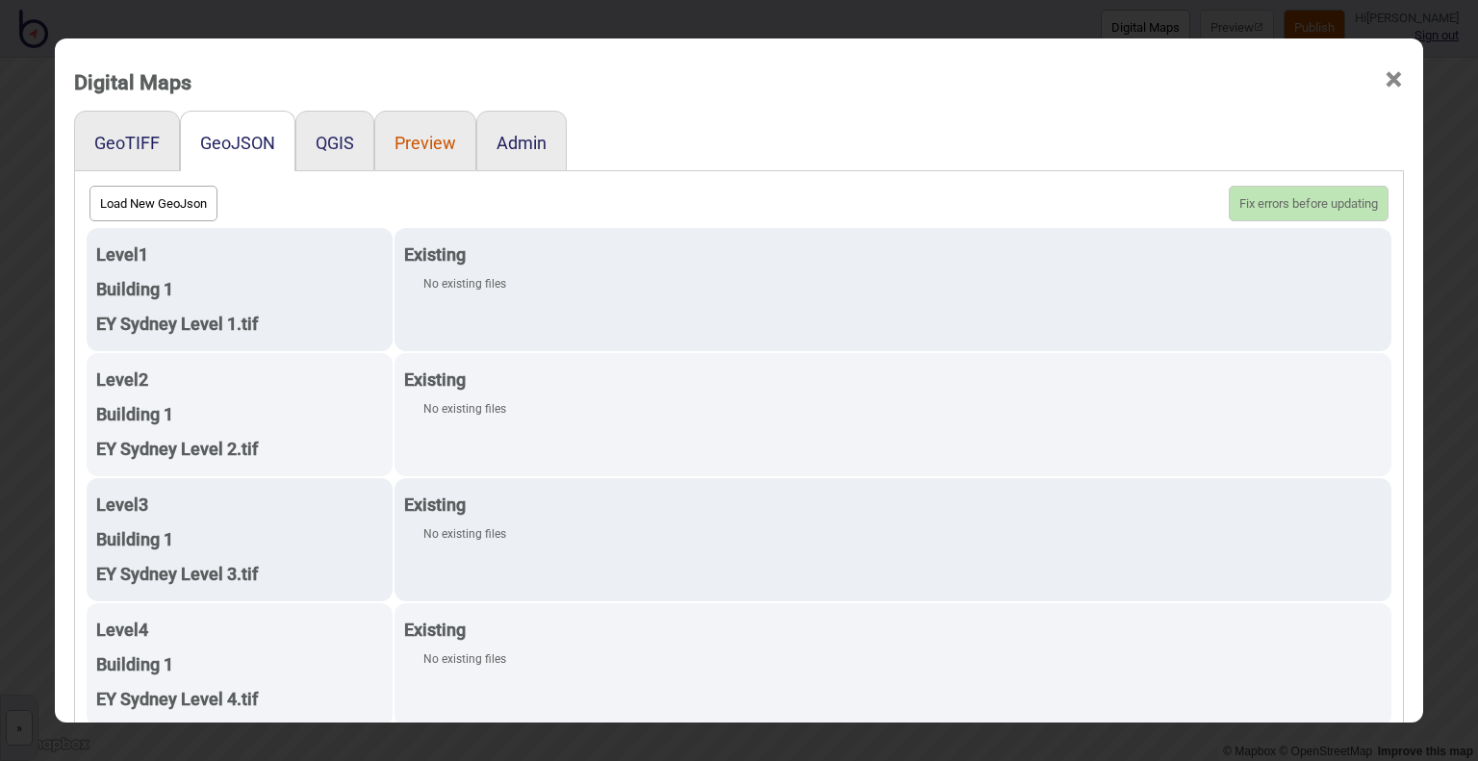
click at [443, 139] on button "Preview" at bounding box center [425, 143] width 62 height 20
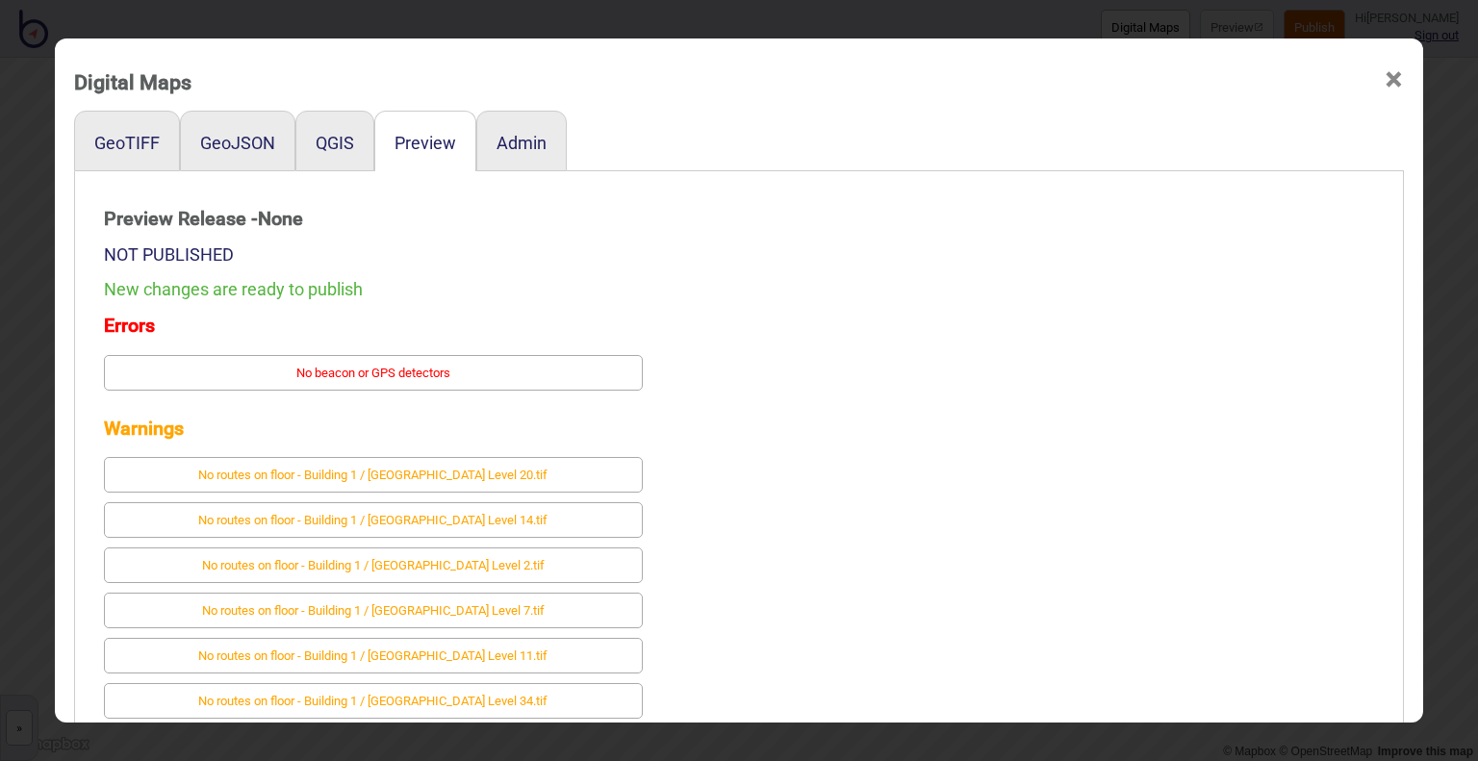
click at [273, 284] on div "New changes are ready to publish" at bounding box center [373, 289] width 539 height 35
click at [1393, 80] on span "×" at bounding box center [1393, 79] width 20 height 63
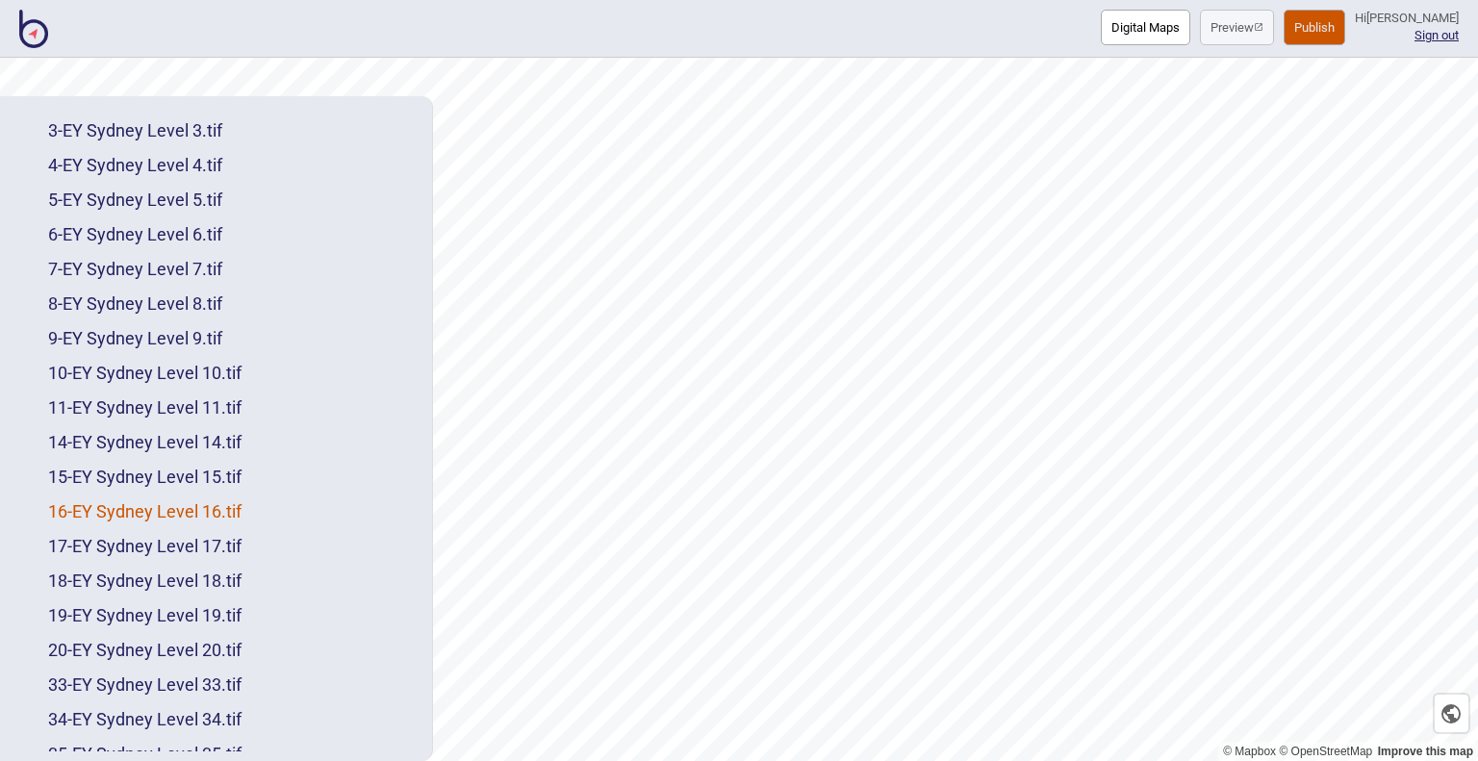
click at [212, 513] on link "16 - EY Sydney Level 16.tif" at bounding box center [144, 511] width 193 height 20
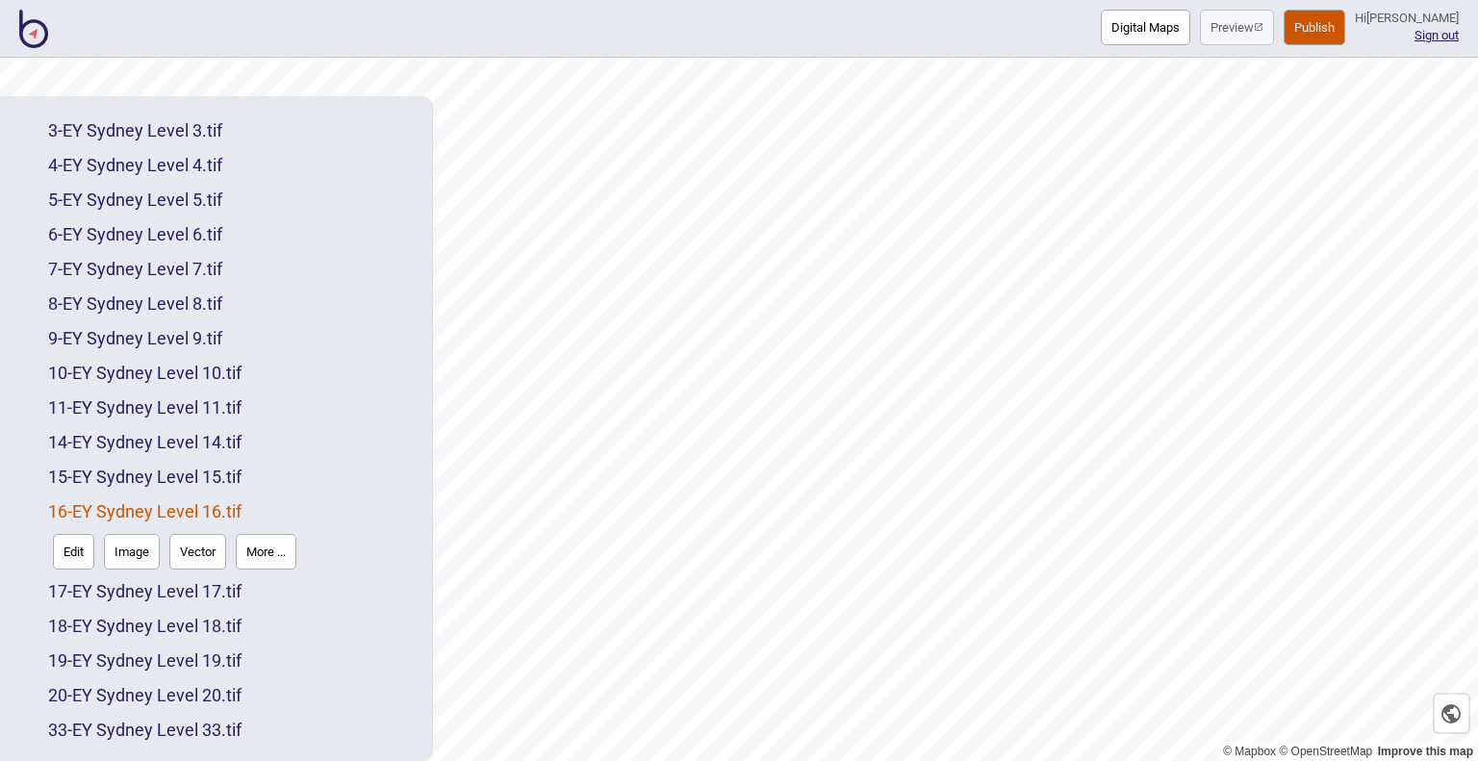
click at [204, 546] on button "Vector" at bounding box center [197, 552] width 57 height 36
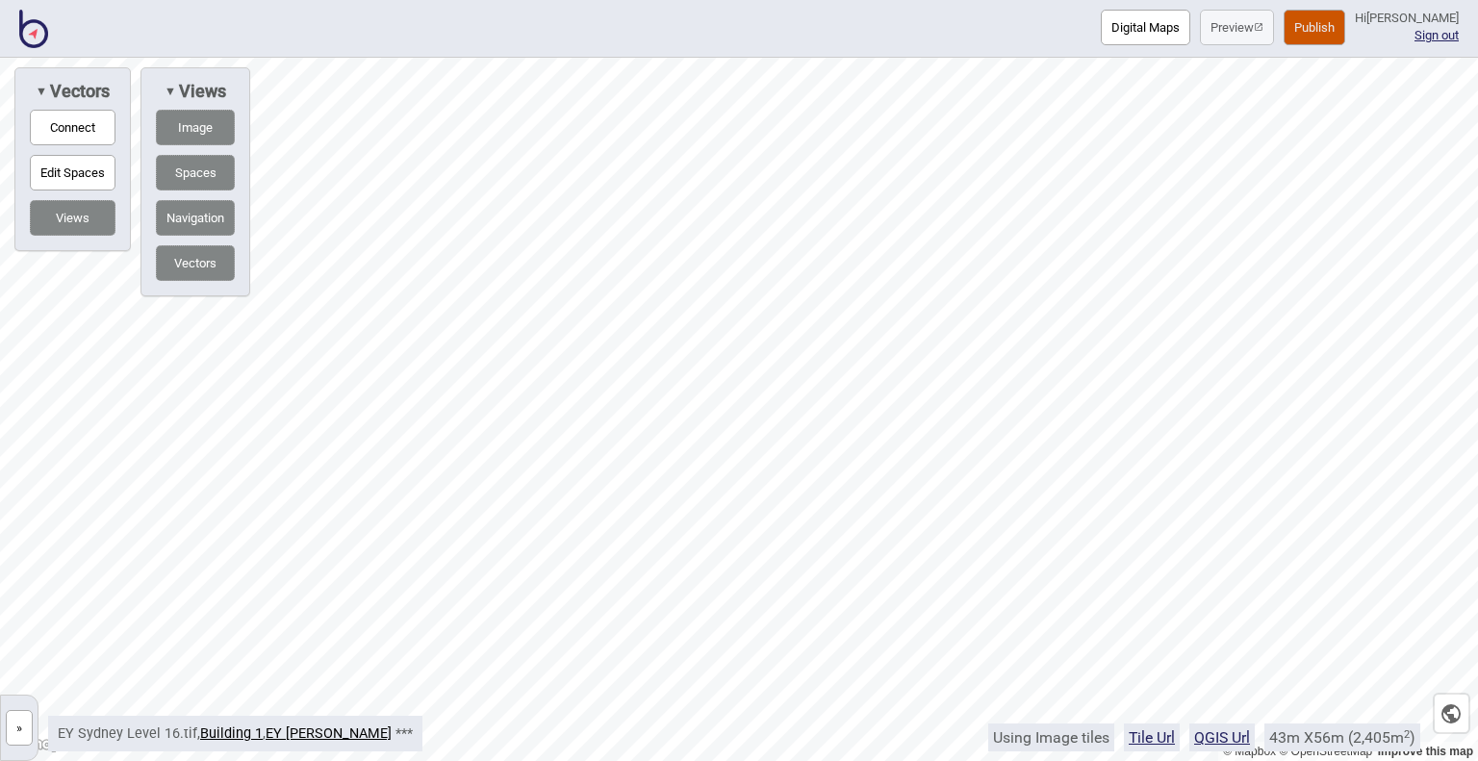
click at [1283, 27] on button "Publish" at bounding box center [1314, 28] width 62 height 36
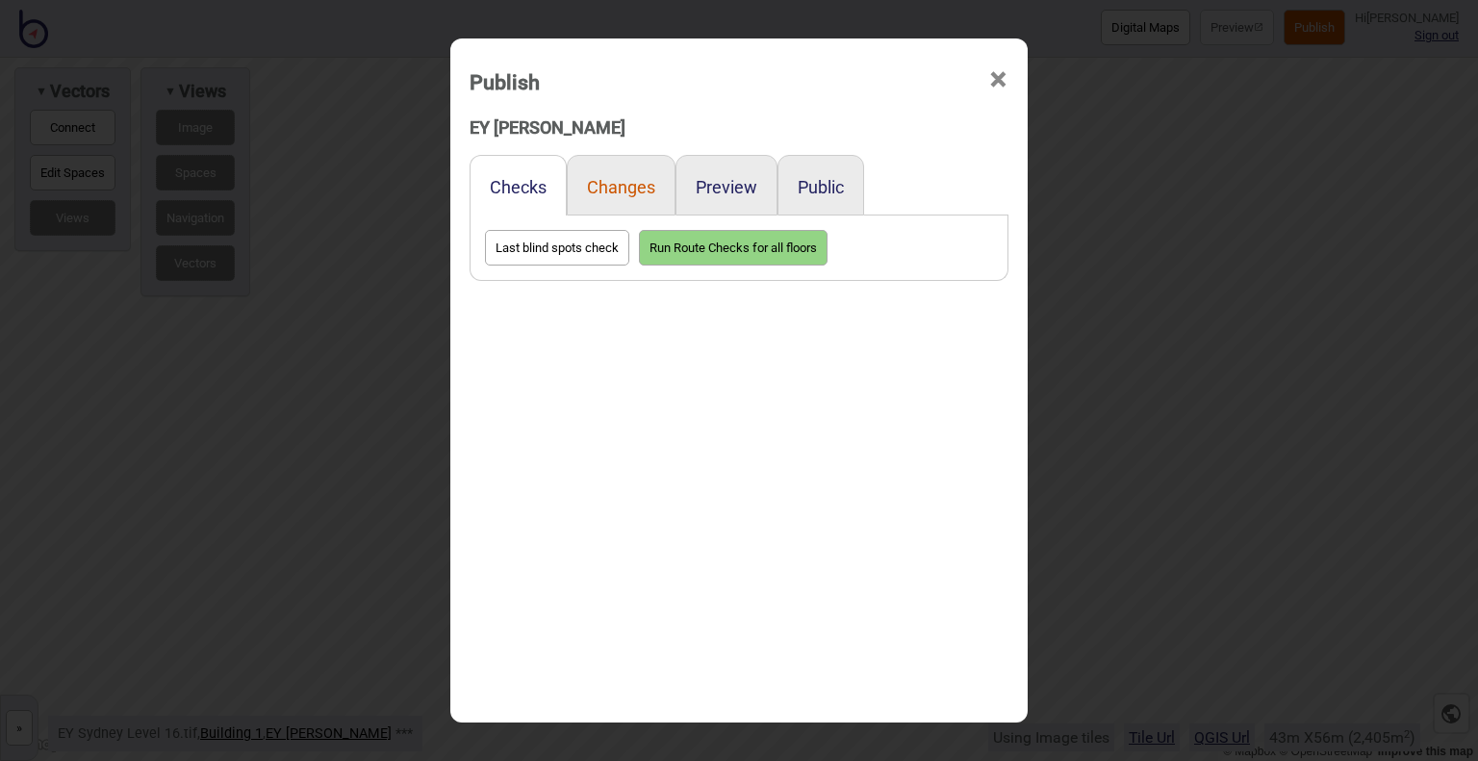
click at [621, 191] on button "Changes" at bounding box center [621, 187] width 68 height 20
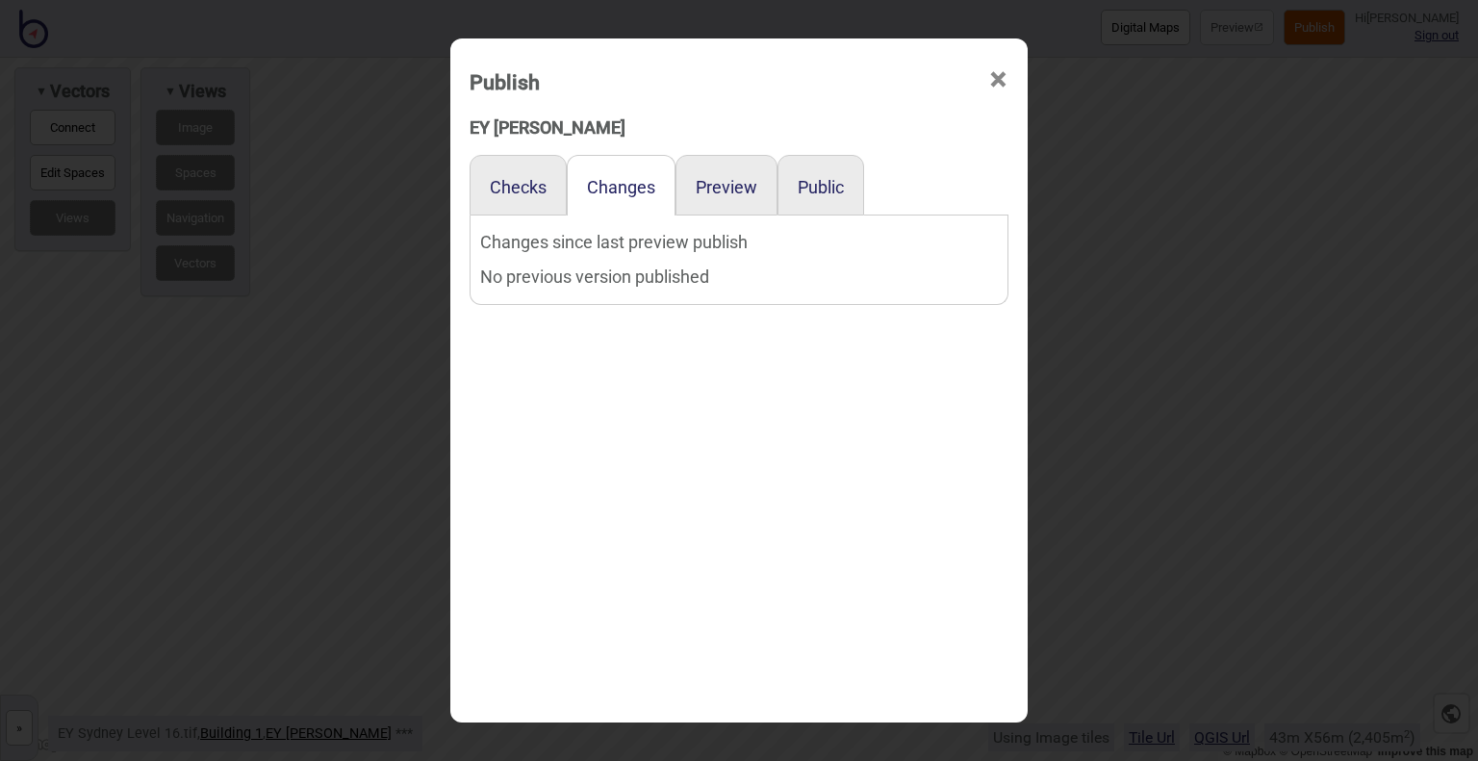
click at [690, 192] on div "Preview" at bounding box center [726, 185] width 102 height 61
click at [741, 192] on button "Preview" at bounding box center [727, 187] width 62 height 20
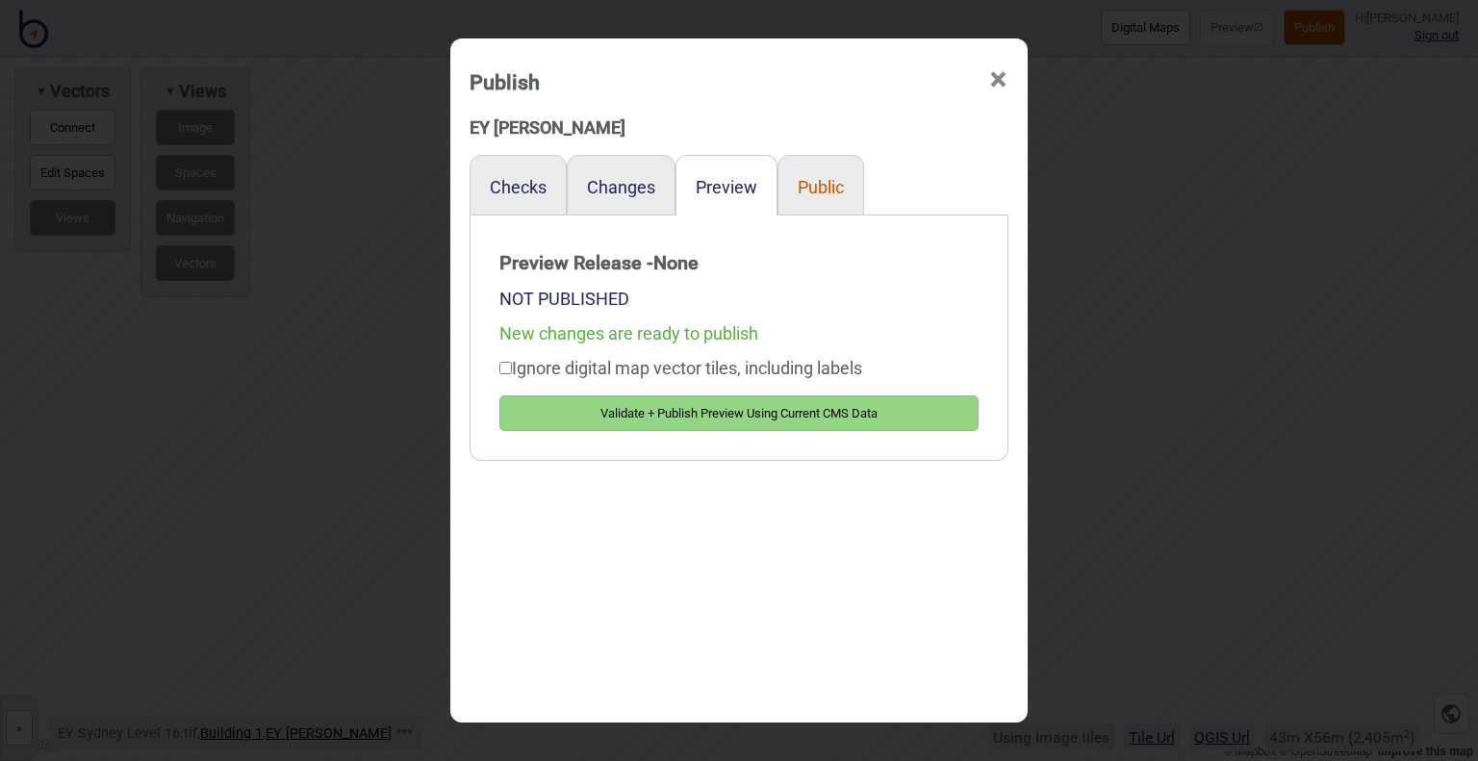
click at [799, 192] on button "Public" at bounding box center [821, 187] width 46 height 20
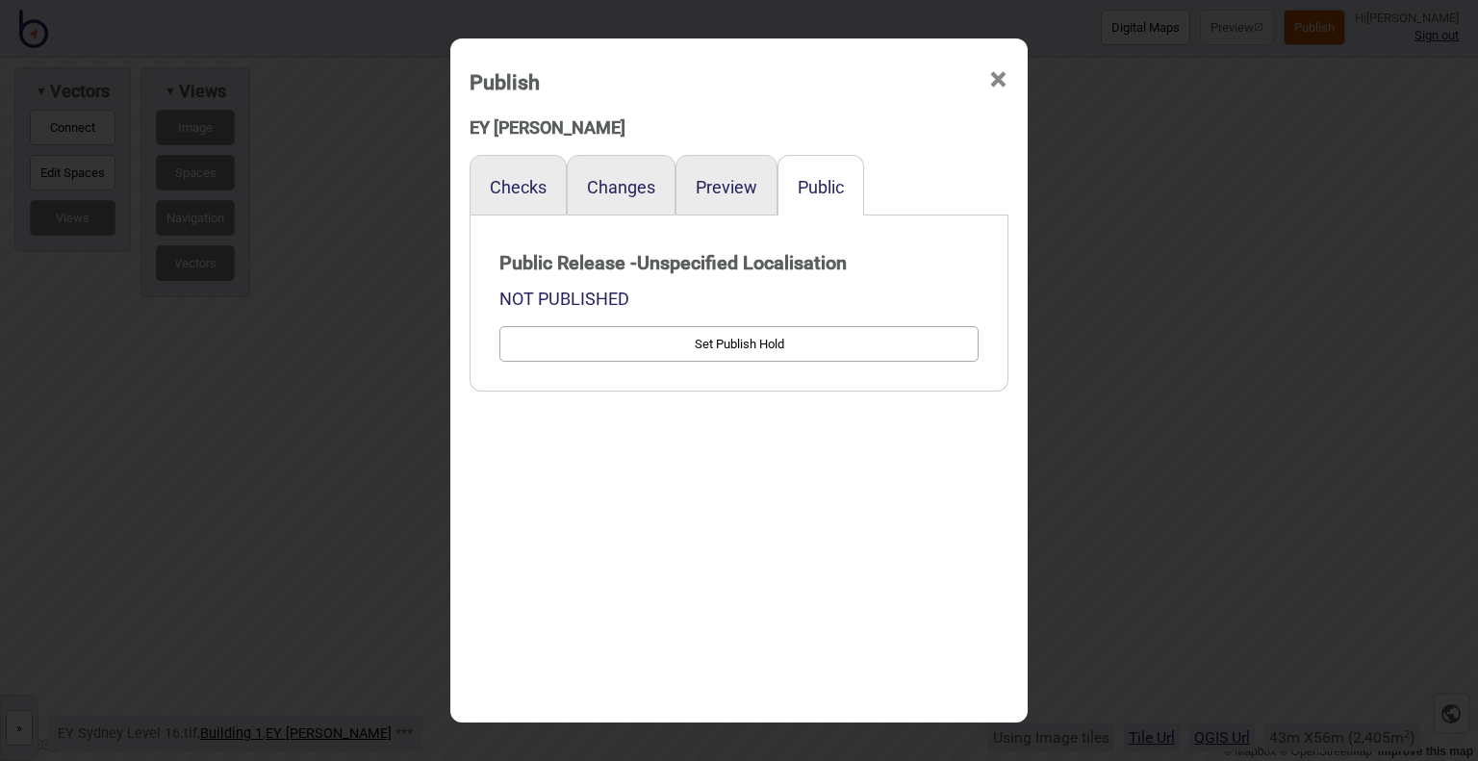
click at [1001, 74] on span "×" at bounding box center [998, 79] width 20 height 63
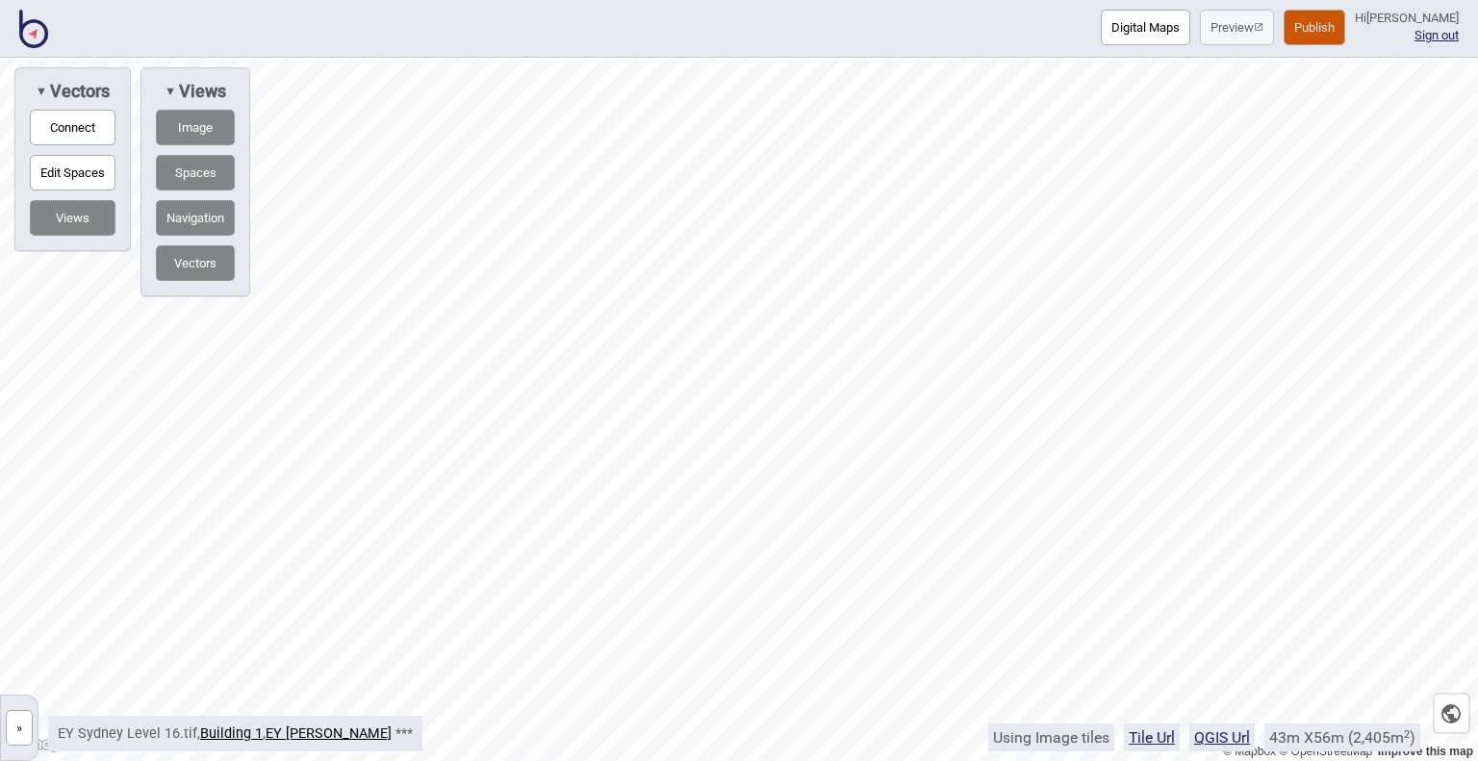
click at [16, 733] on button "»" at bounding box center [19, 728] width 27 height 36
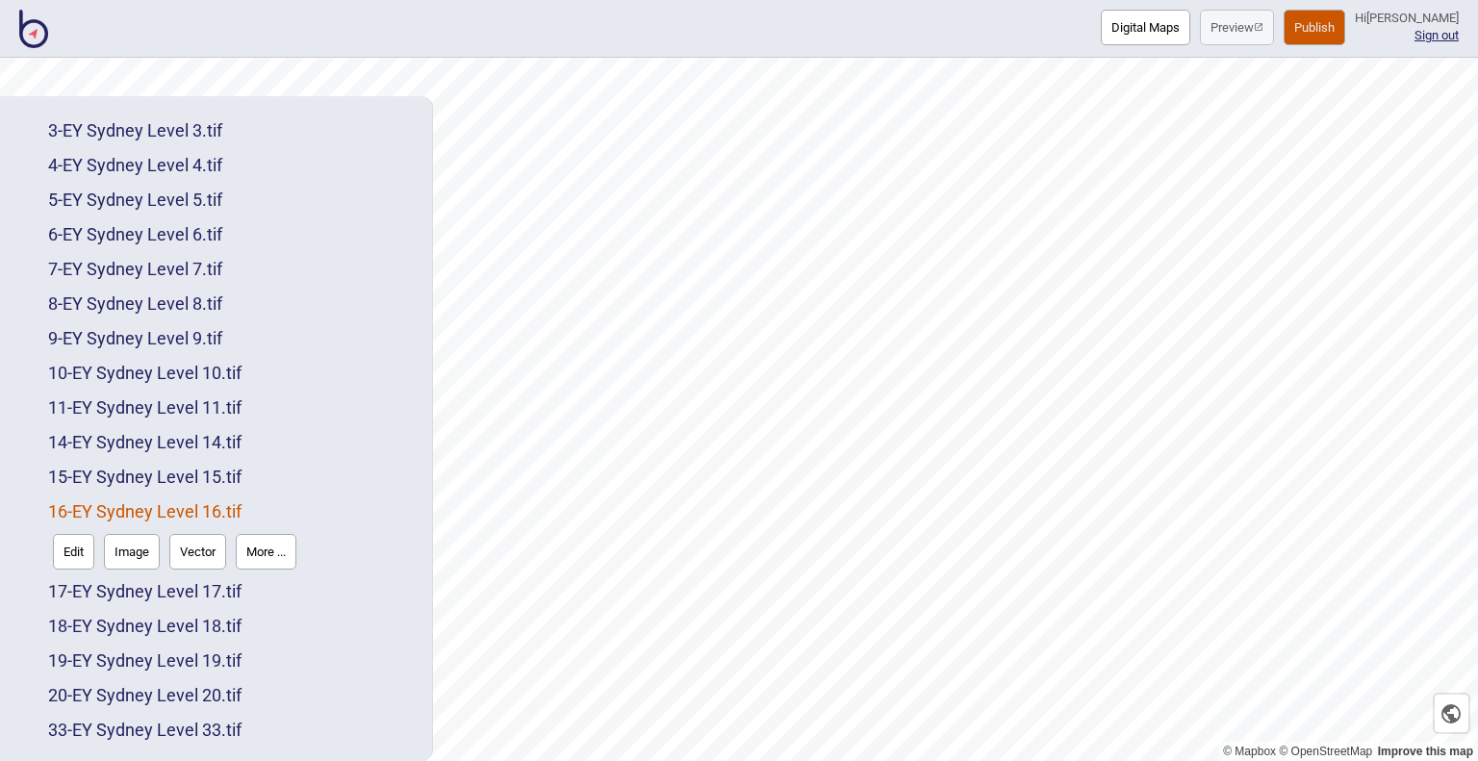
click at [249, 547] on button "More ..." at bounding box center [266, 552] width 61 height 36
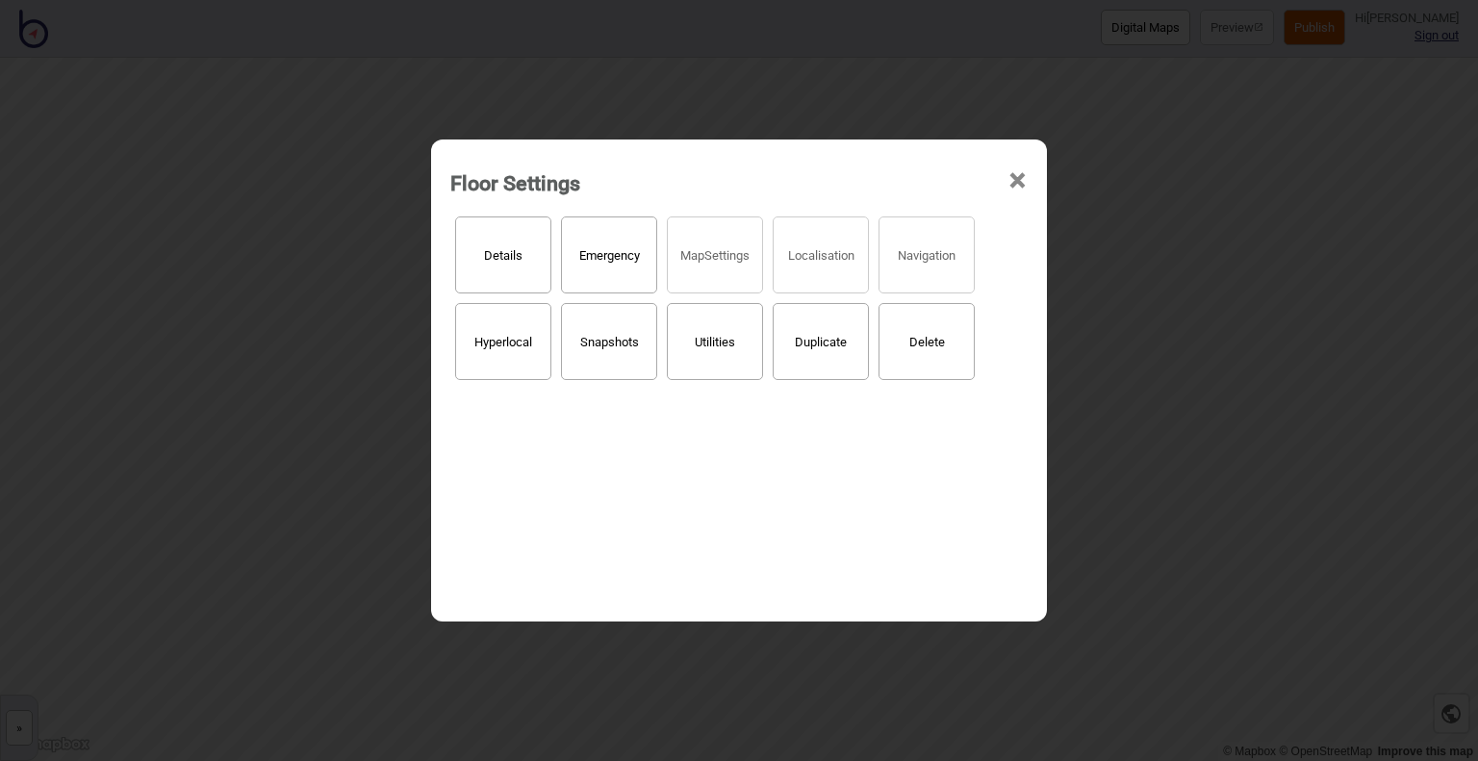
click at [1018, 185] on span "×" at bounding box center [1017, 180] width 20 height 63
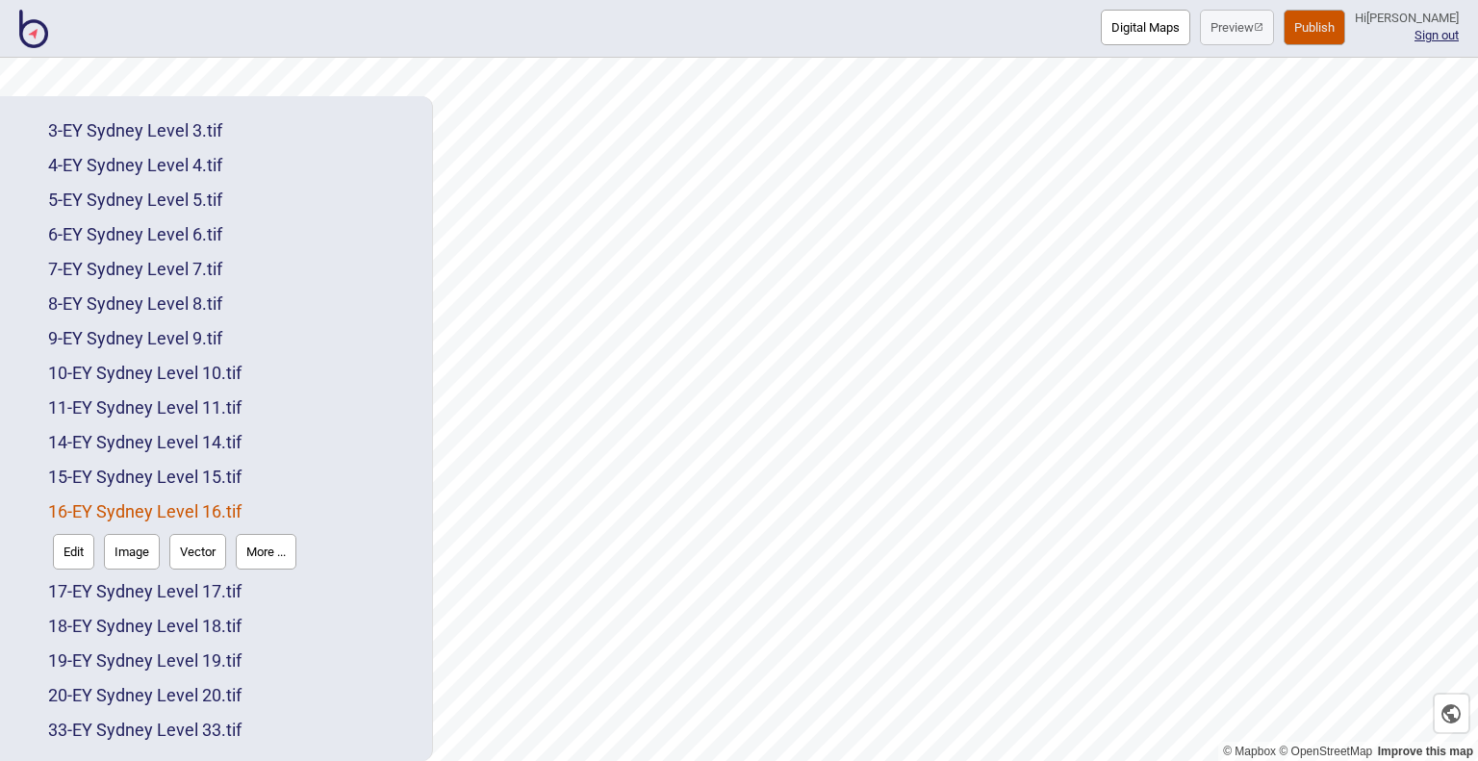
click at [200, 554] on button "Vector" at bounding box center [197, 552] width 57 height 36
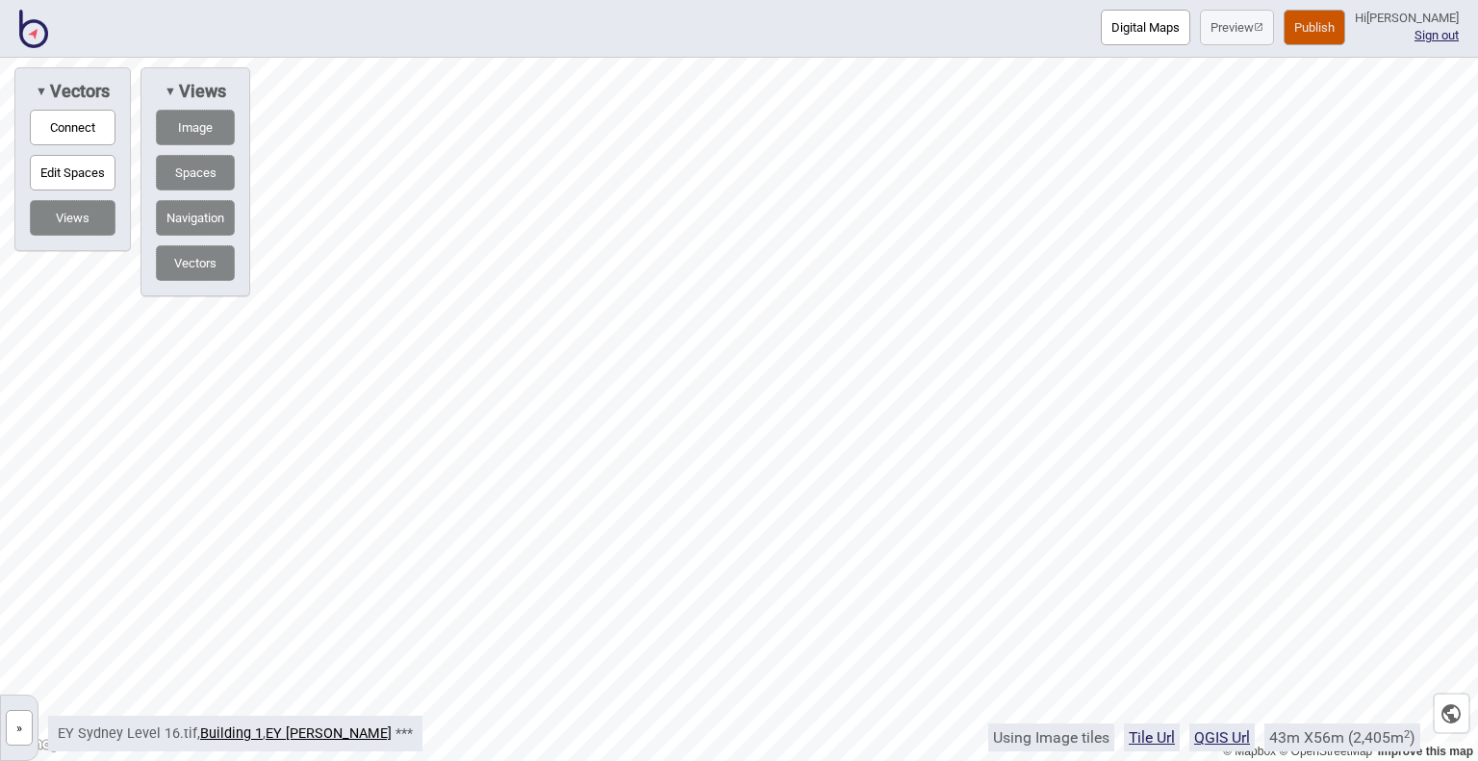
click at [37, 26] on img at bounding box center [33, 29] width 29 height 38
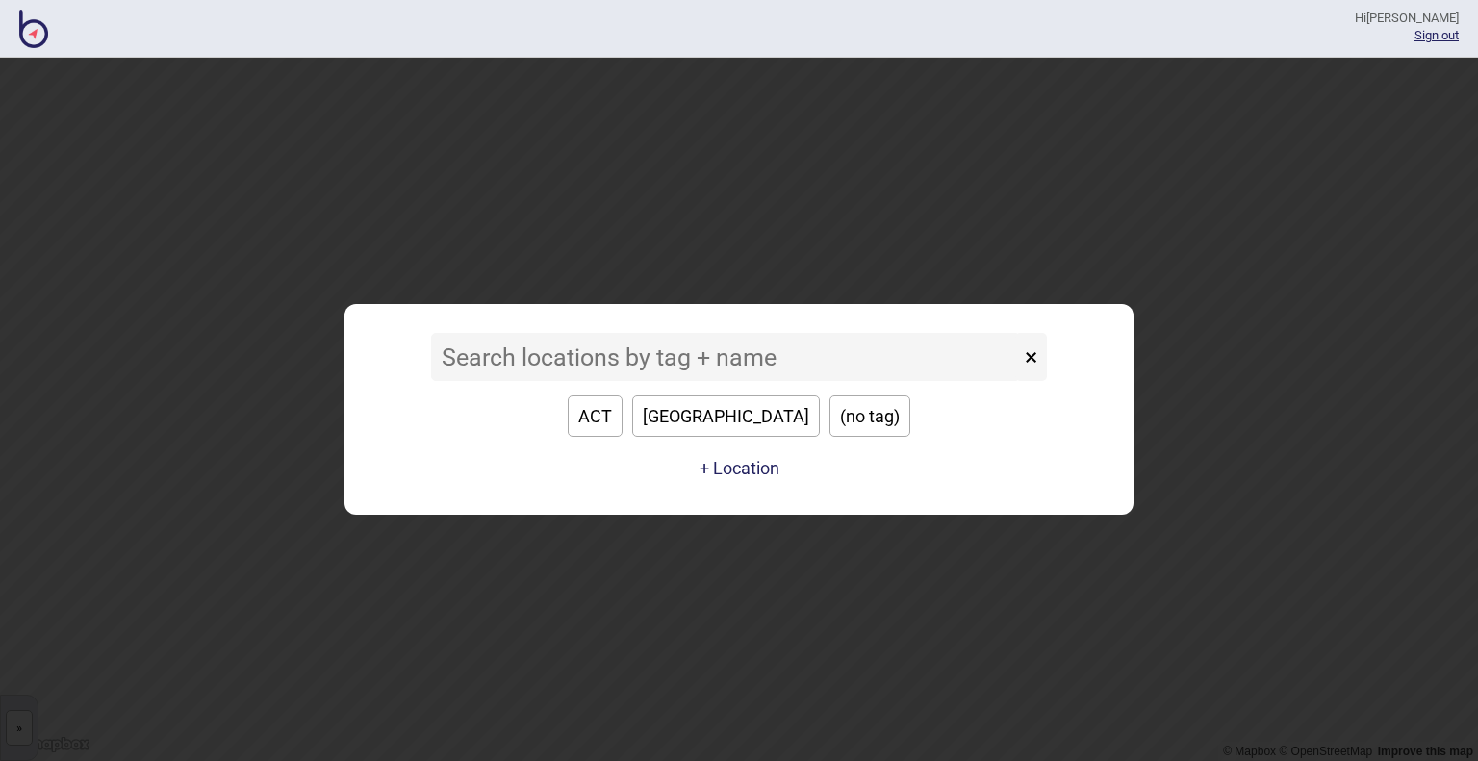
click at [739, 405] on button "[GEOGRAPHIC_DATA]" at bounding box center [726, 415] width 188 height 41
type input "[GEOGRAPHIC_DATA]"
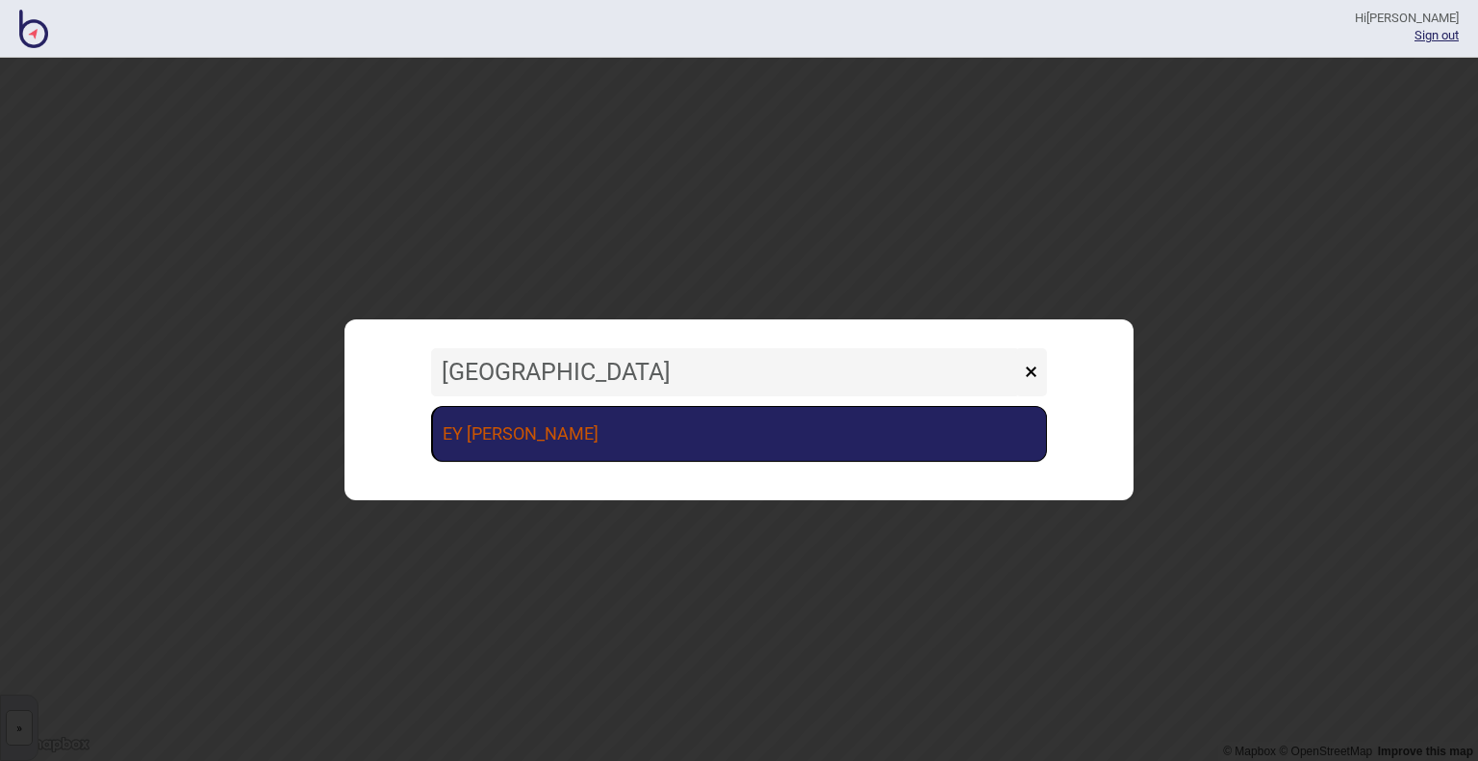
click at [721, 430] on link "EY [PERSON_NAME]" at bounding box center [739, 434] width 616 height 56
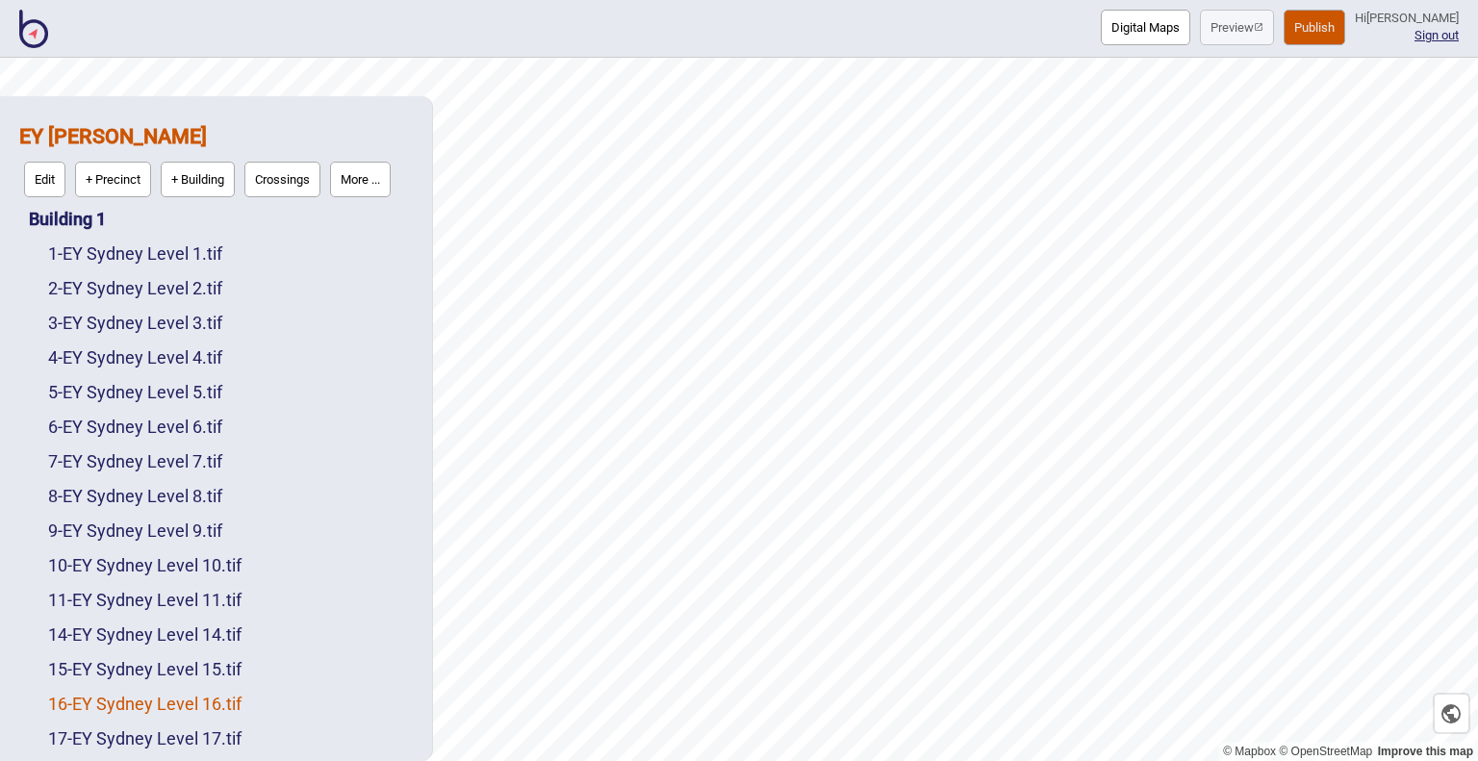
click at [196, 703] on link "16 - EY Sydney Level 16.tif" at bounding box center [144, 704] width 193 height 20
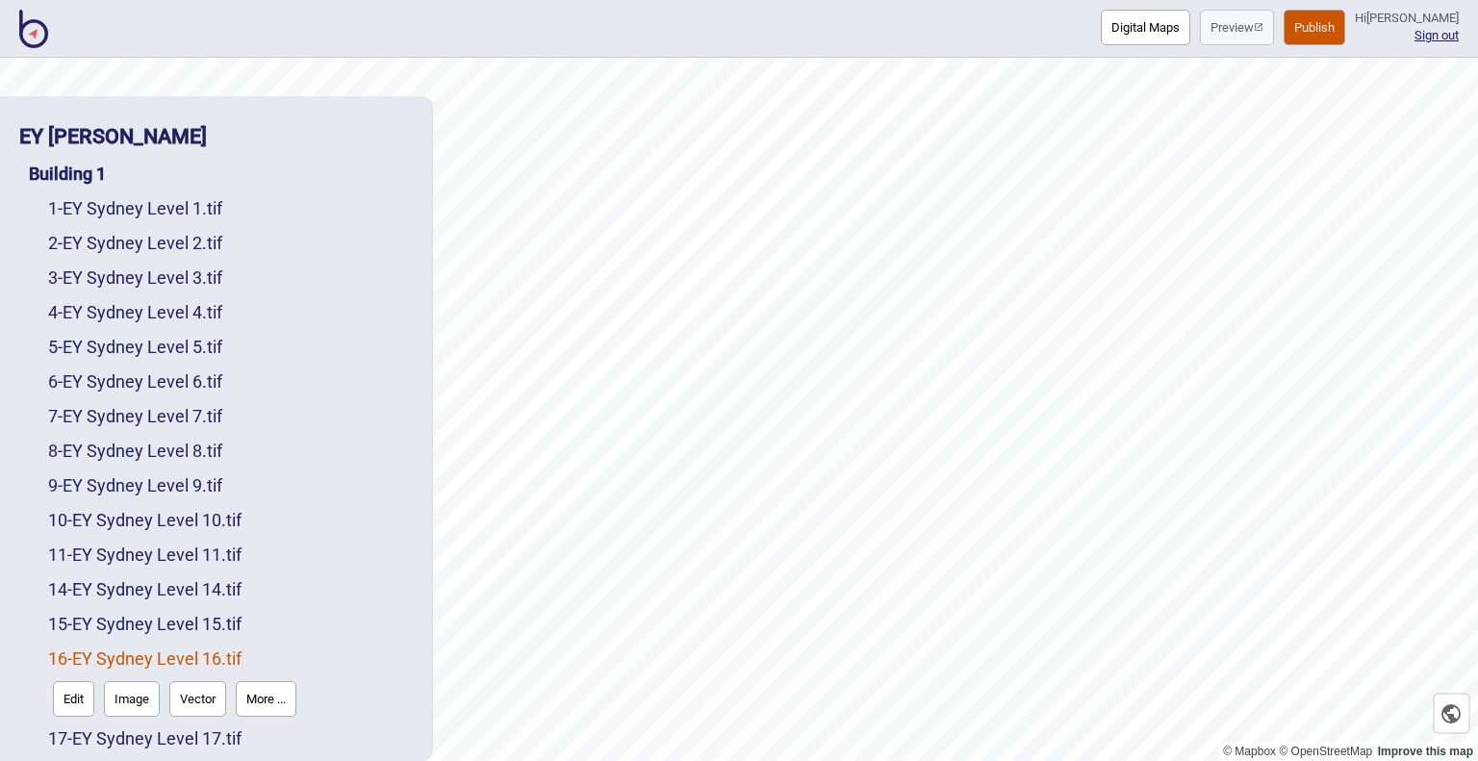
click at [205, 696] on button "Vector" at bounding box center [197, 699] width 57 height 36
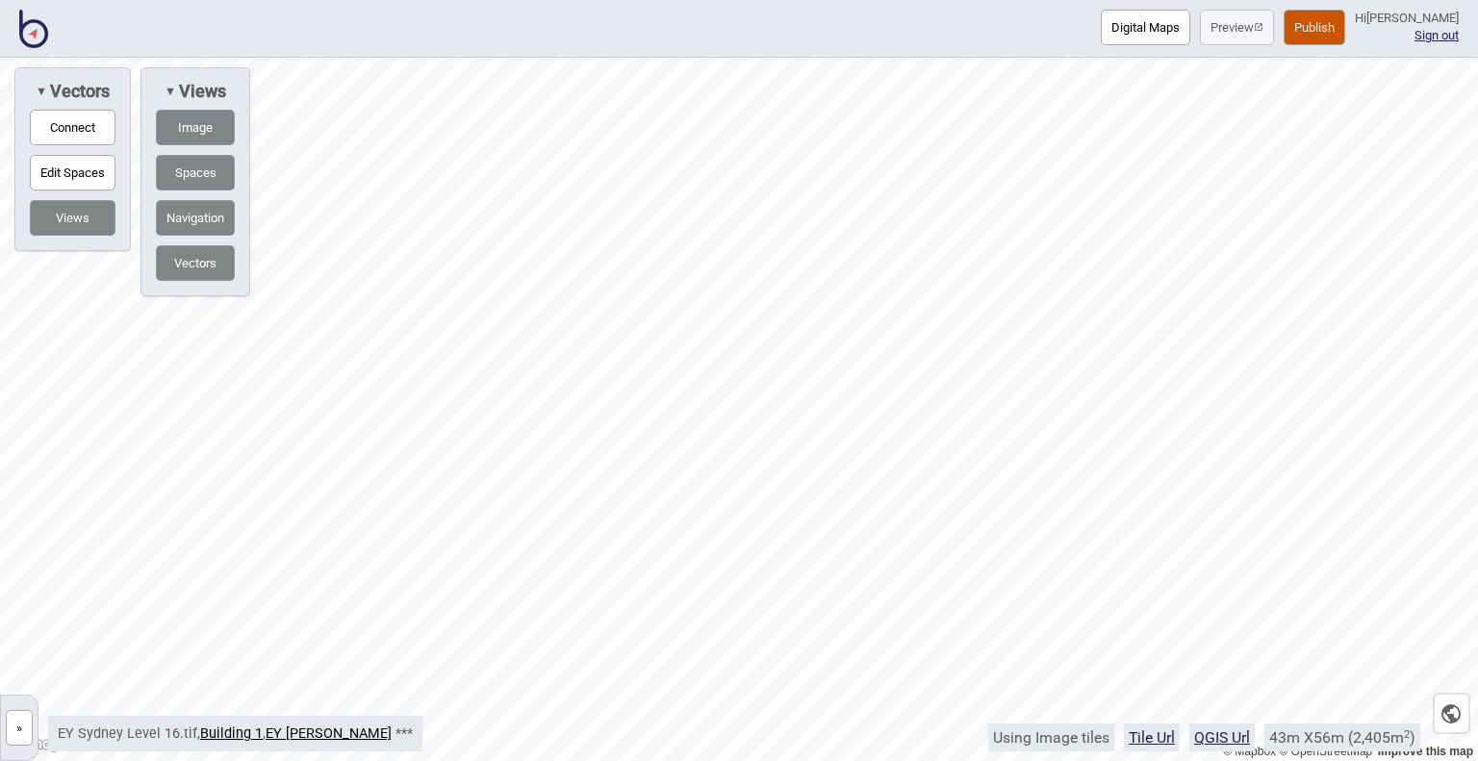
click at [192, 219] on button "Navigation" at bounding box center [195, 218] width 79 height 36
click at [193, 221] on button "Navigation" at bounding box center [195, 218] width 79 height 36
